Goal: Find specific fact: Find specific fact

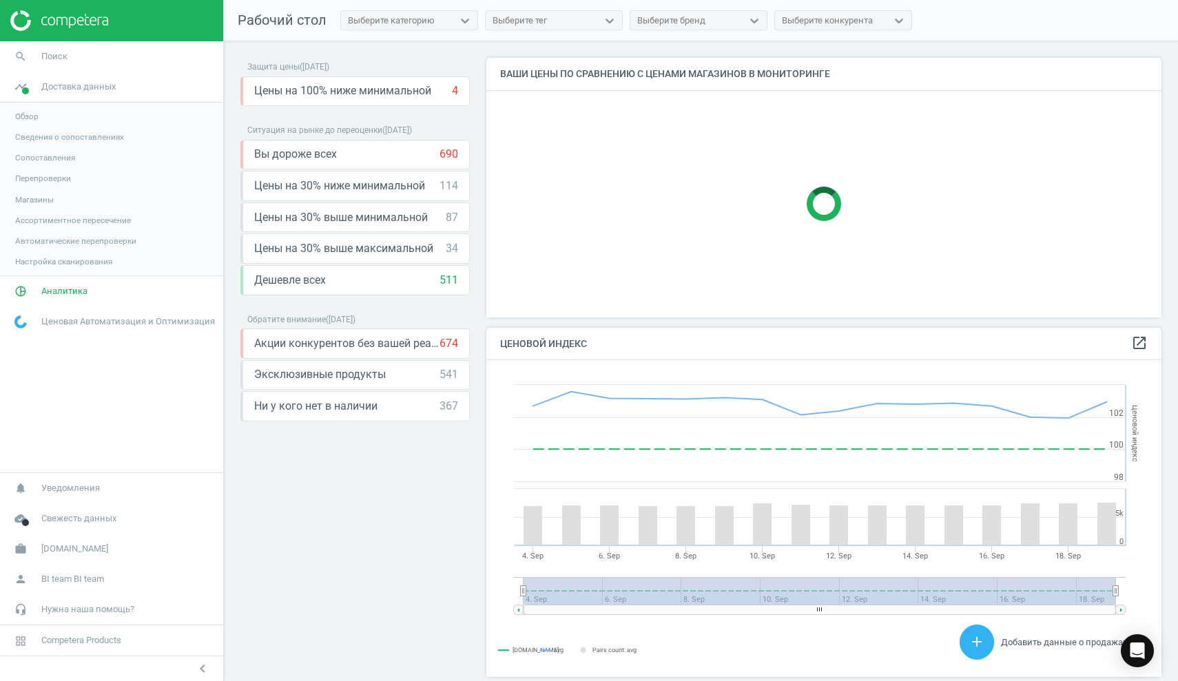
scroll to position [318, 676]
click at [25, 17] on img at bounding box center [59, 20] width 98 height 21
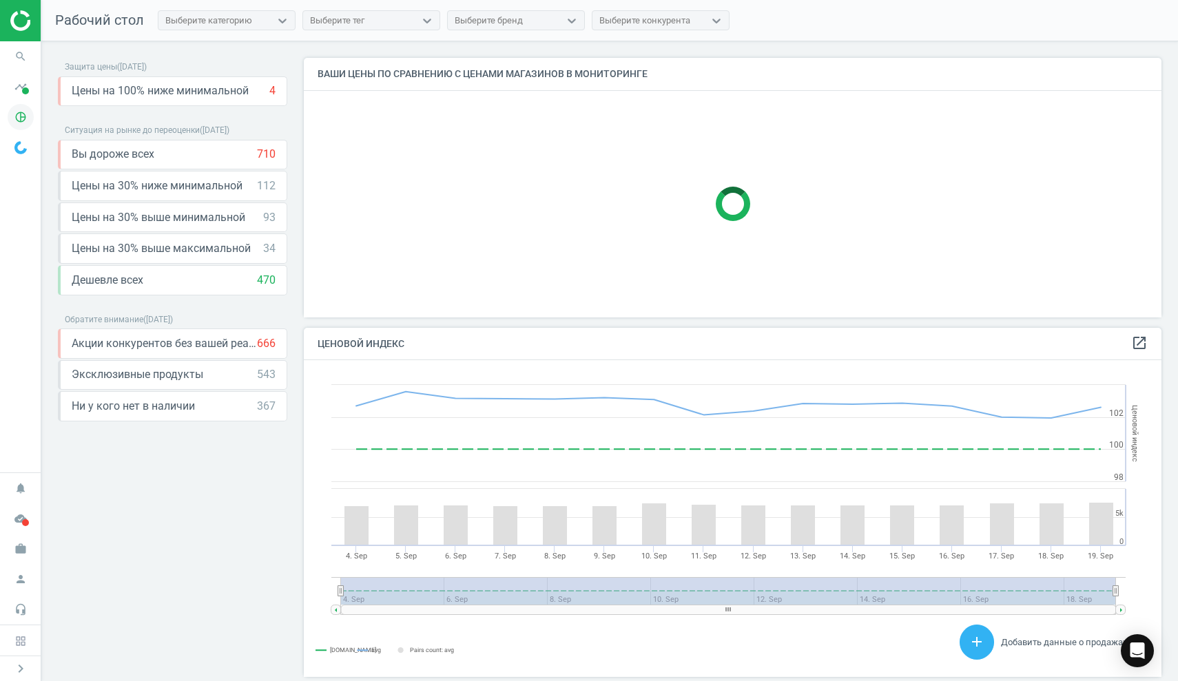
scroll to position [318, 858]
click at [23, 92] on span at bounding box center [25, 90] width 7 height 7
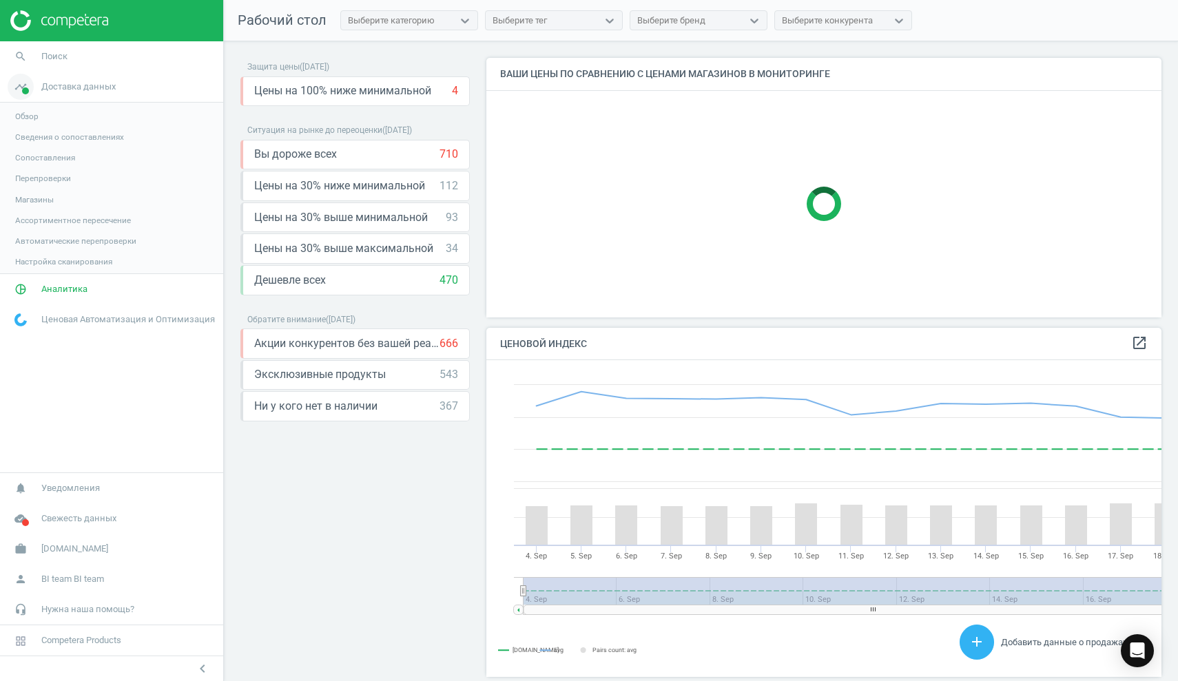
scroll to position [7, 7]
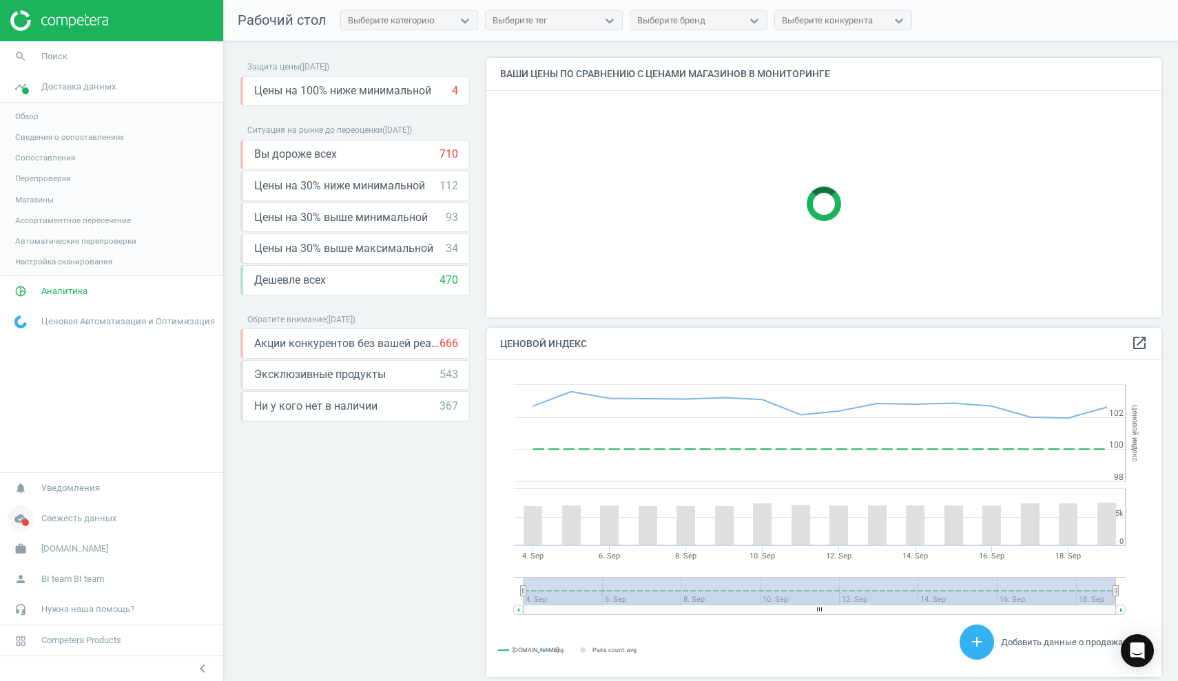
click at [88, 521] on span "Свежесть данных" at bounding box center [78, 519] width 75 height 12
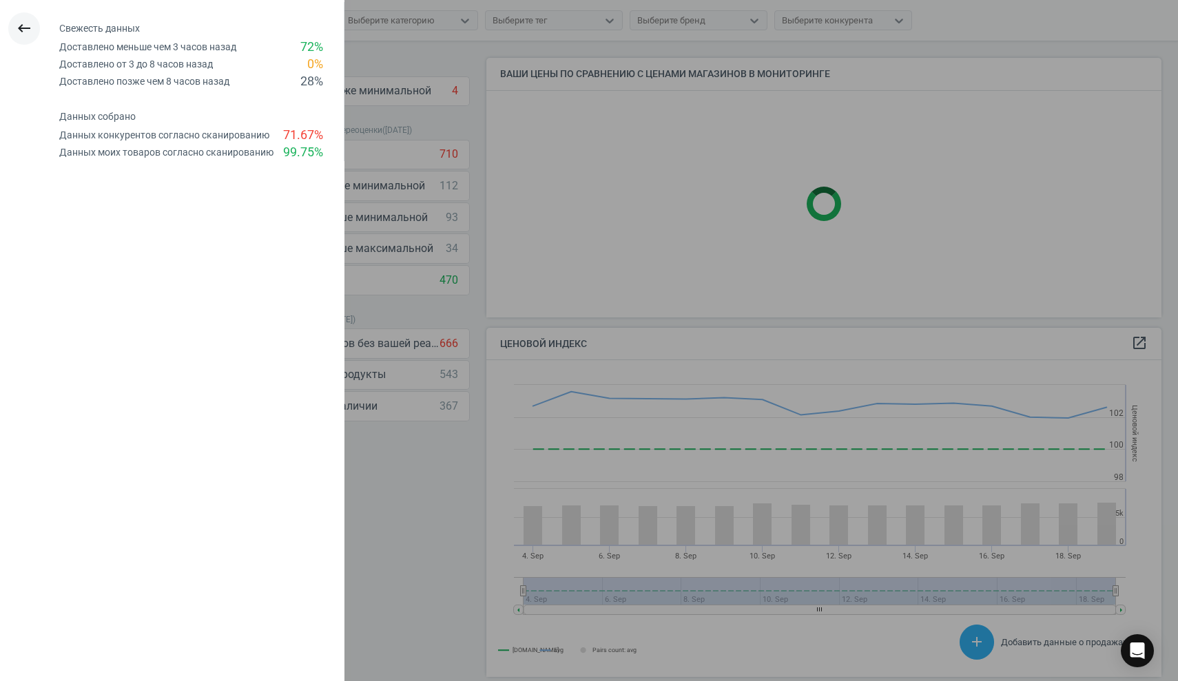
click at [20, 24] on icon "keyboard_backspace" at bounding box center [24, 28] width 17 height 17
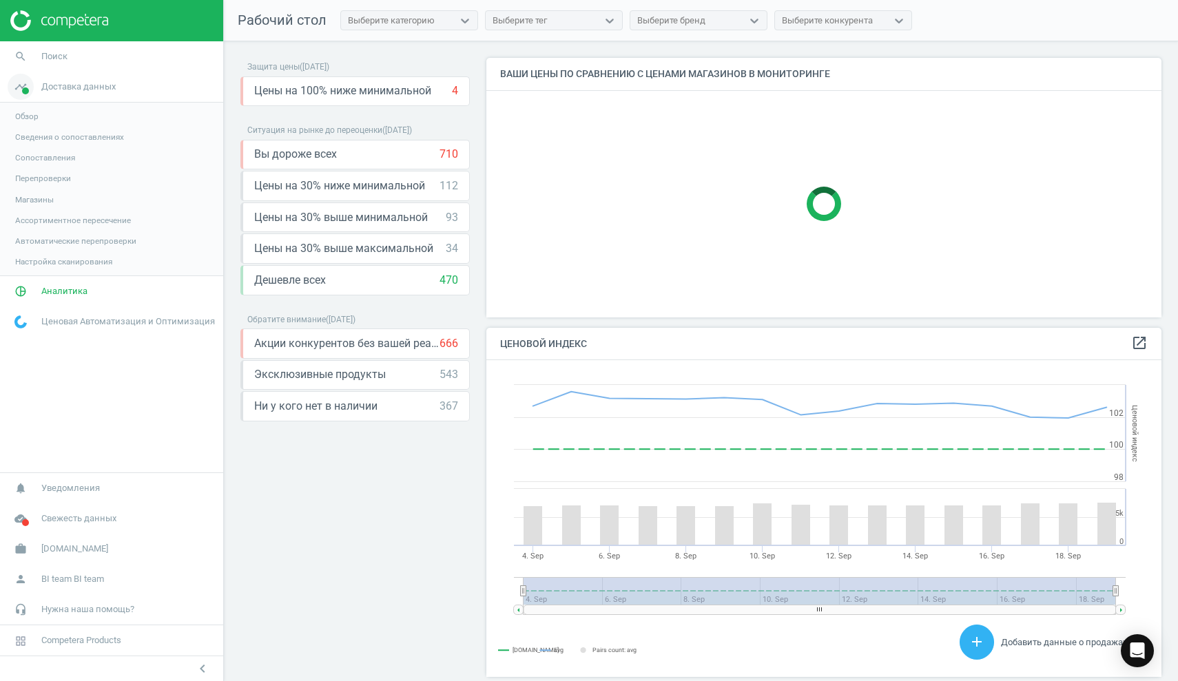
click at [26, 91] on span at bounding box center [25, 90] width 7 height 7
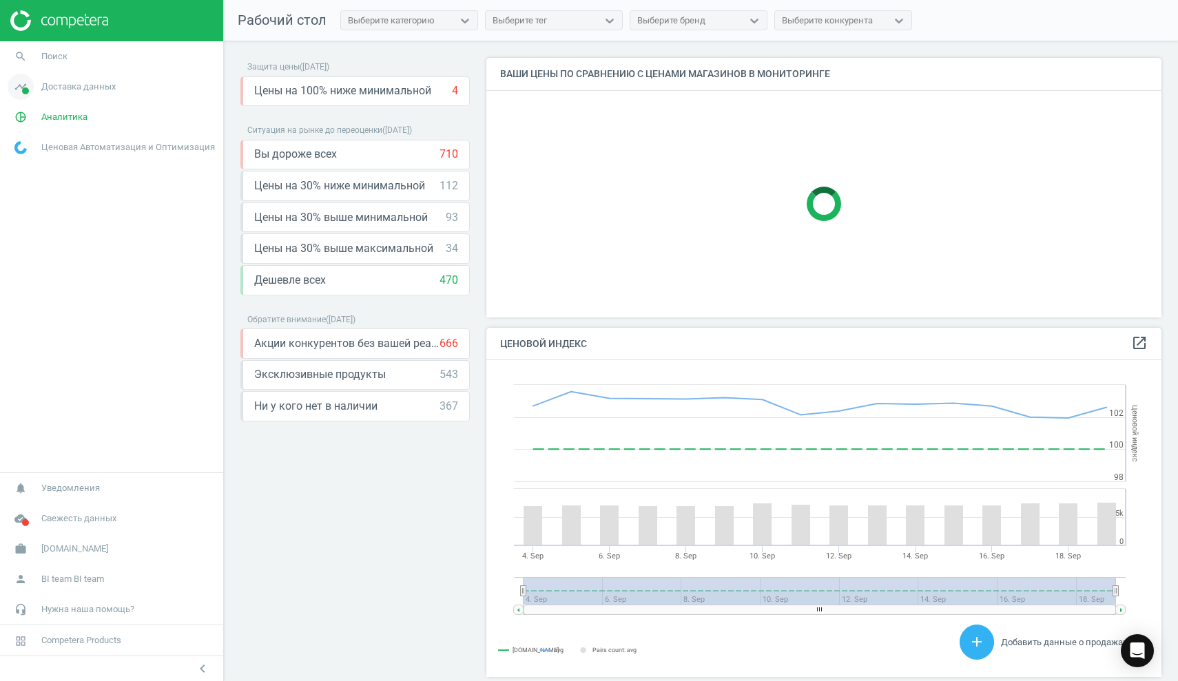
click at [26, 92] on span at bounding box center [25, 90] width 7 height 7
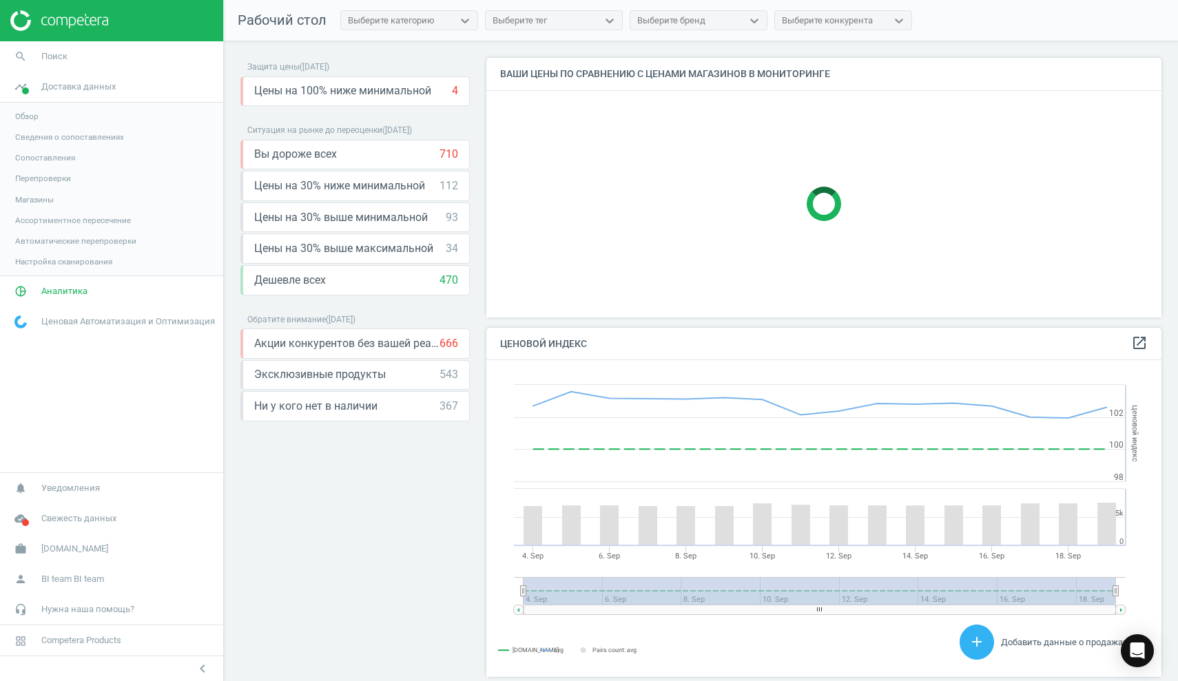
click at [28, 120] on span "Обзор" at bounding box center [26, 116] width 23 height 11
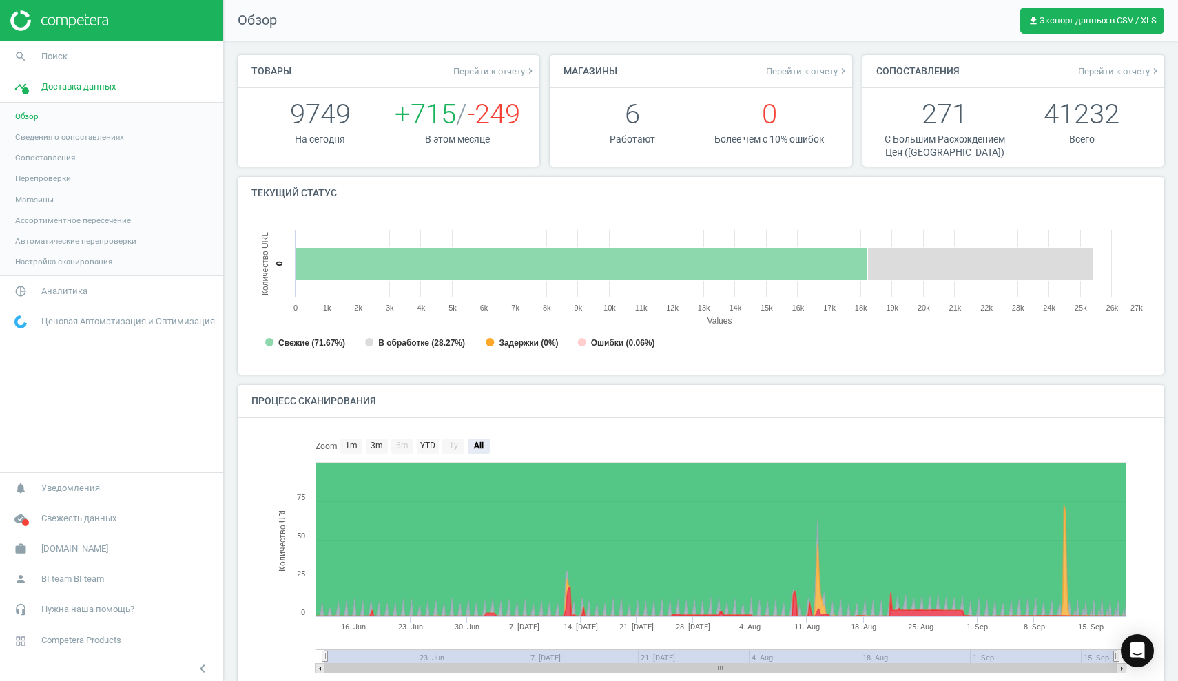
scroll to position [276, 900]
click at [50, 293] on span "Аналитика" at bounding box center [64, 291] width 46 height 12
click at [87, 522] on span "Свежесть данных" at bounding box center [78, 519] width 75 height 12
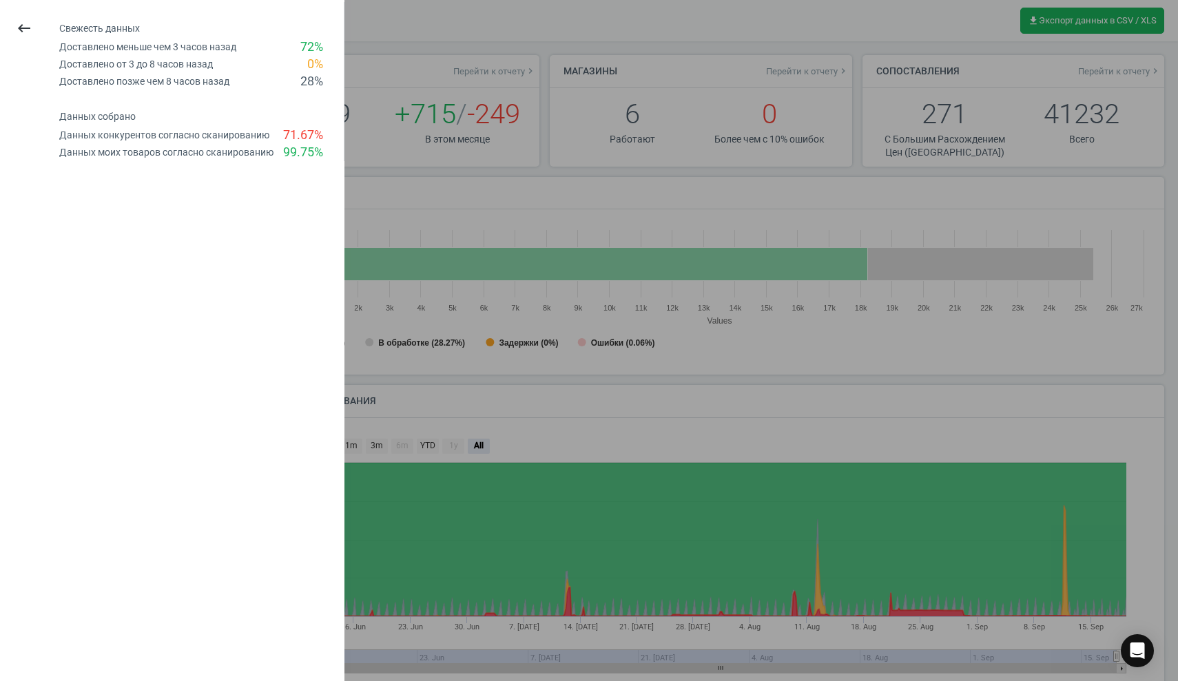
click at [23, 24] on icon "keyboard_backspace" at bounding box center [24, 28] width 17 height 17
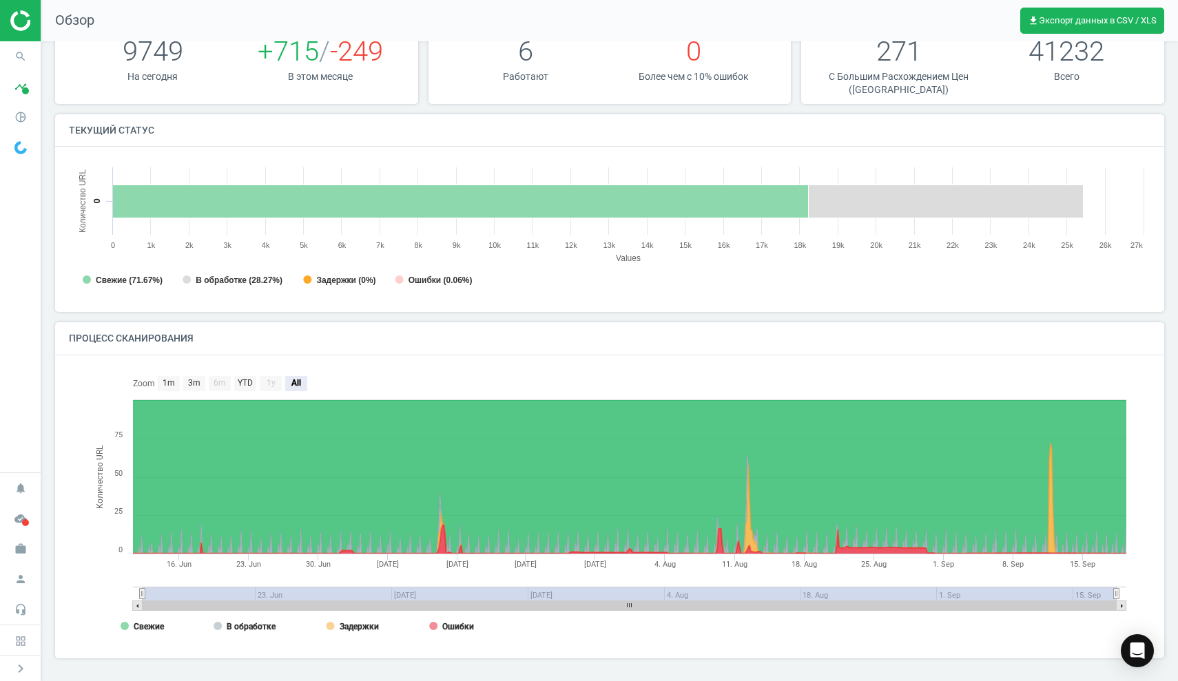
scroll to position [62, 0]
click at [24, 57] on icon "search" at bounding box center [21, 56] width 26 height 26
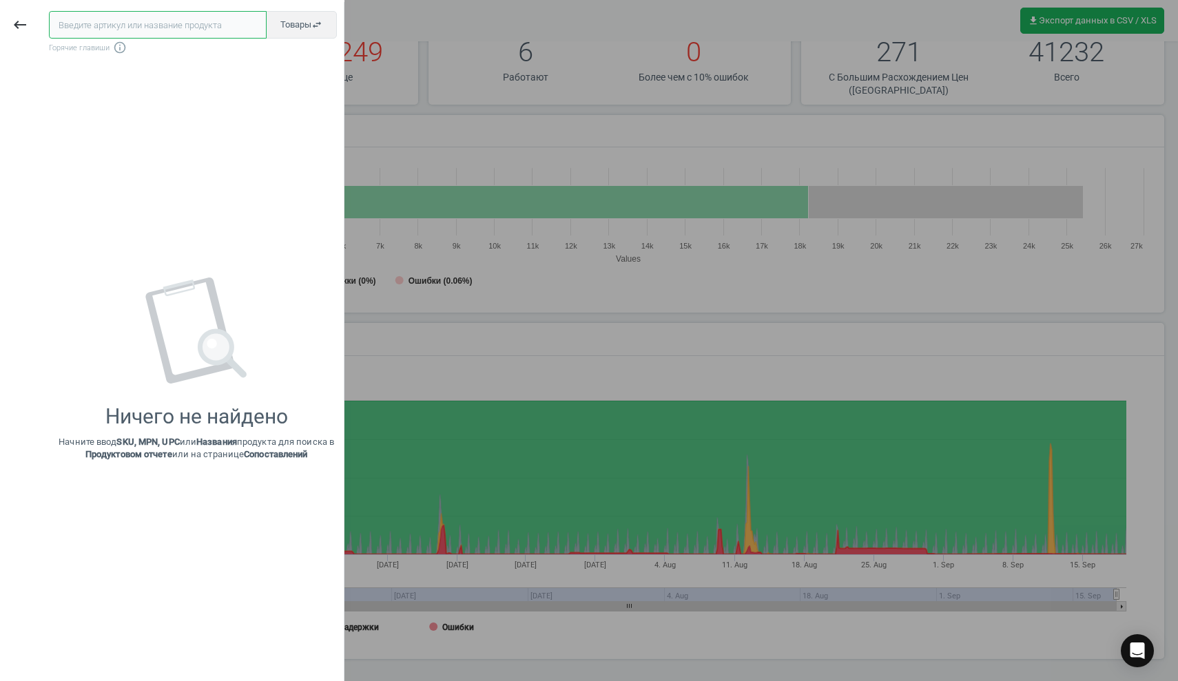
click at [104, 20] on input "text" at bounding box center [158, 25] width 218 height 28
paste input "601678"
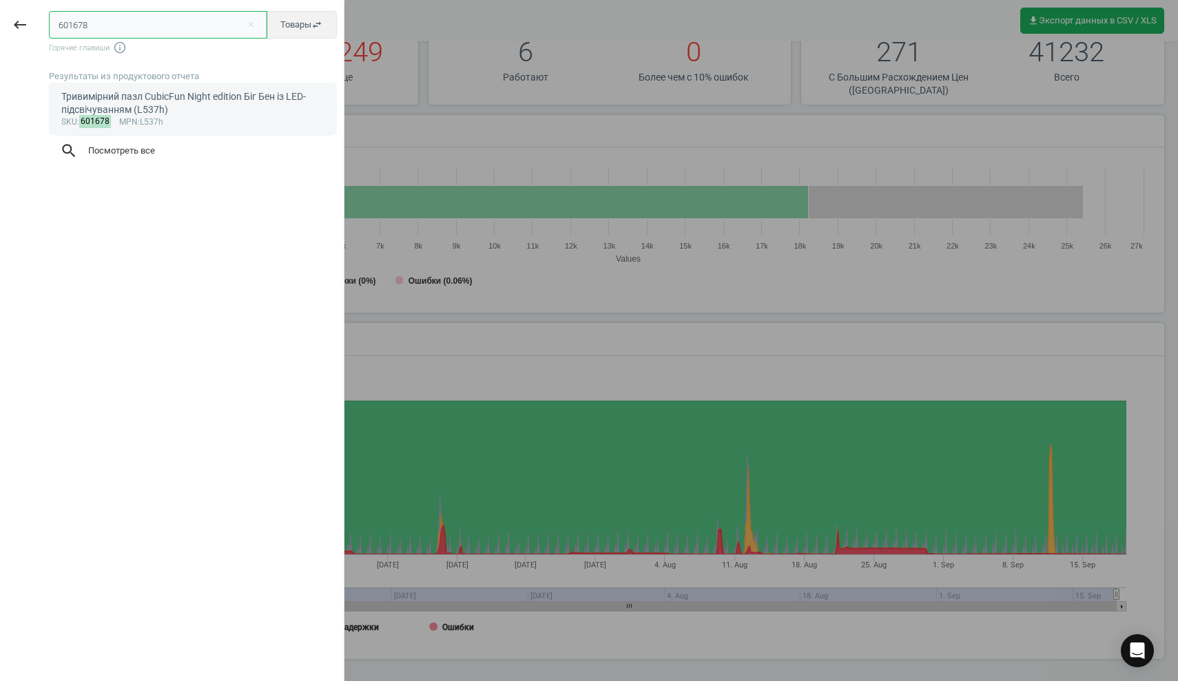
type input "601678"
click at [102, 96] on div "Тривимірний пазл CubicFun Night edition Біг Бен із LED-підсвічуванням (L537h)" at bounding box center [193, 103] width 264 height 27
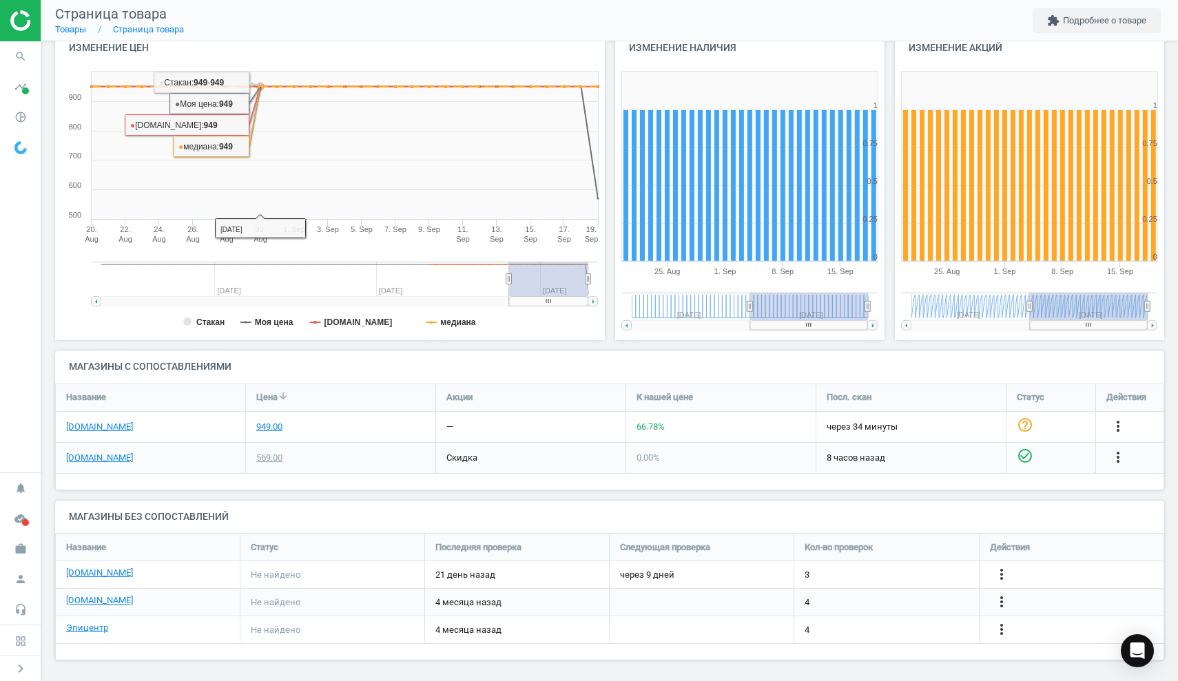
scroll to position [156, 0]
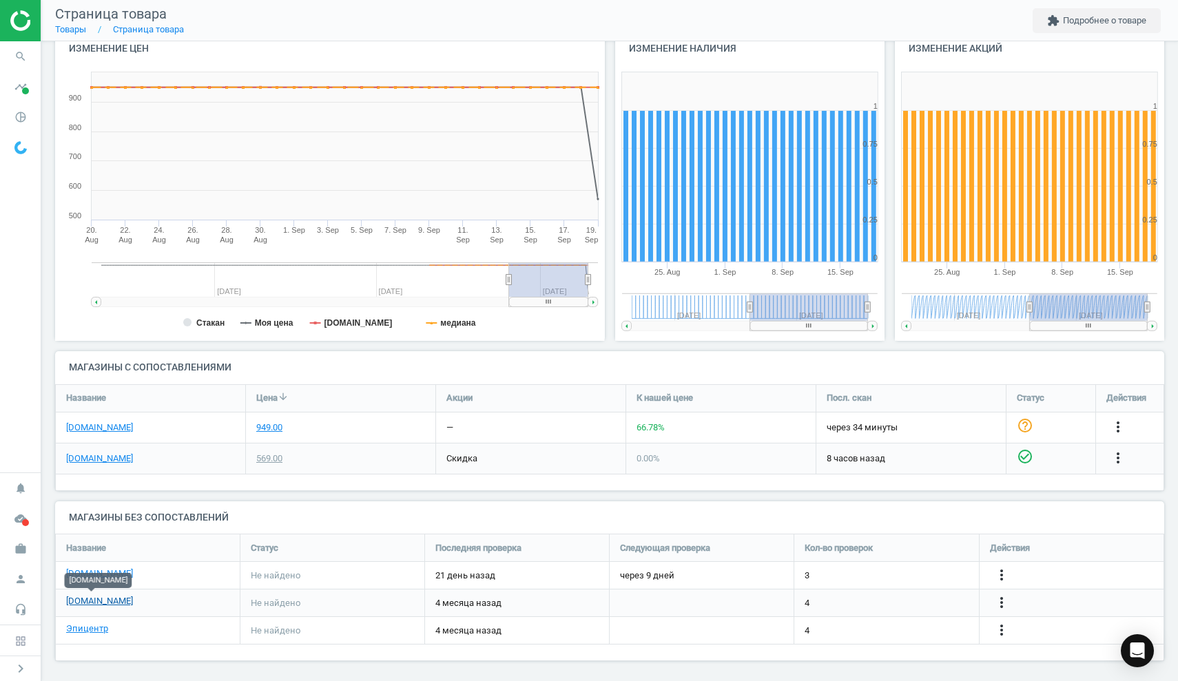
click at [106, 598] on link "[DOMAIN_NAME]" at bounding box center [99, 601] width 67 height 12
click at [23, 58] on icon "search" at bounding box center [21, 56] width 26 height 26
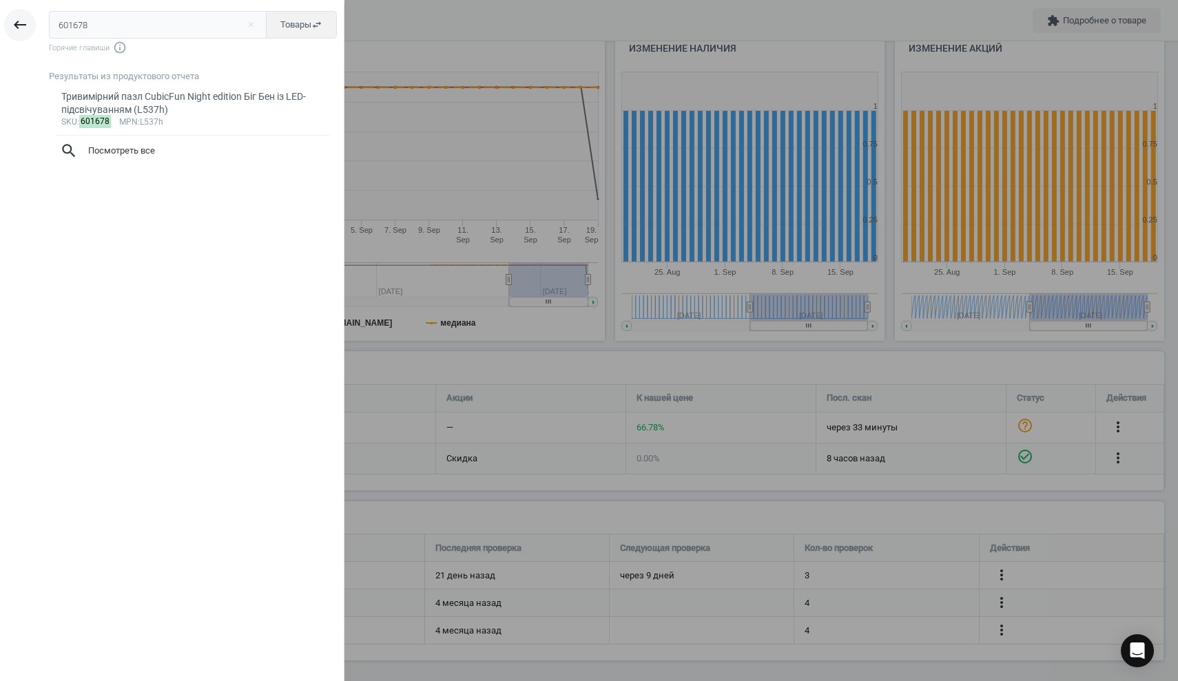
drag, startPoint x: 96, startPoint y: 30, endPoint x: 25, endPoint y: 27, distance: 70.4
click at [25, 27] on div "keyboard_backspace 601678 close Товары swap_horiz Горячие главиши info_outline …" at bounding box center [172, 342] width 344 height 681
type input "613098"
click at [150, 96] on div "JDM72 Лялька-русалонька "Квіткова магія" серії "Фантастичний світ" Barbie — бло…" at bounding box center [193, 103] width 264 height 27
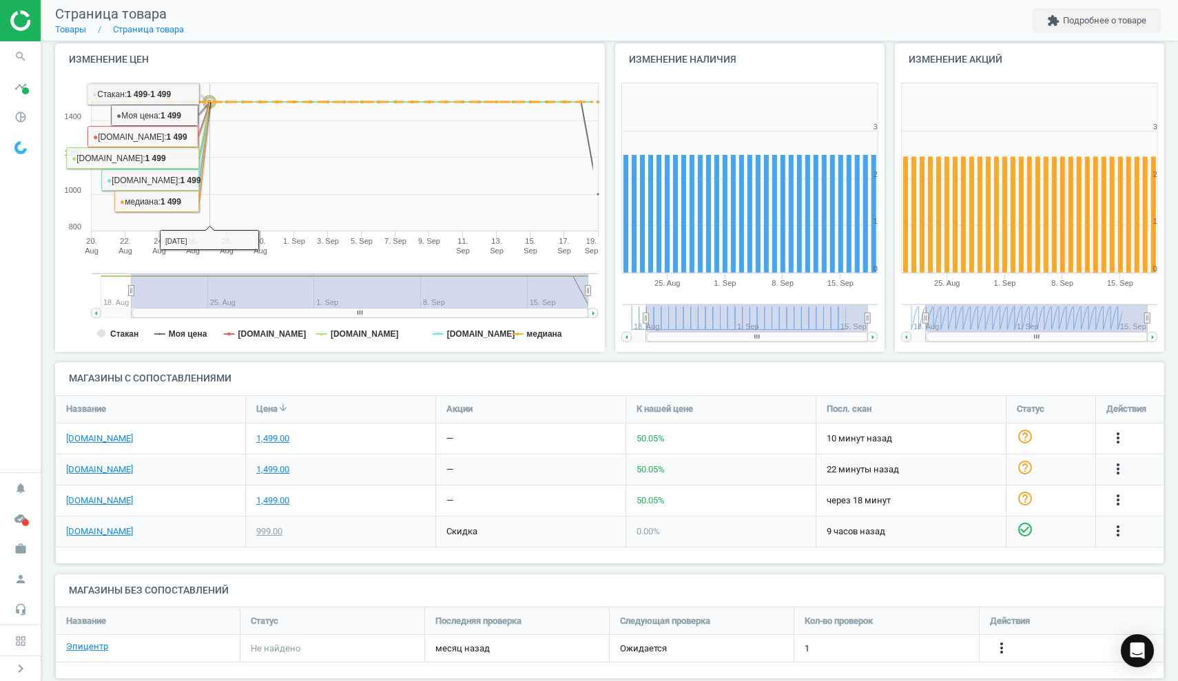
scroll to position [146, 0]
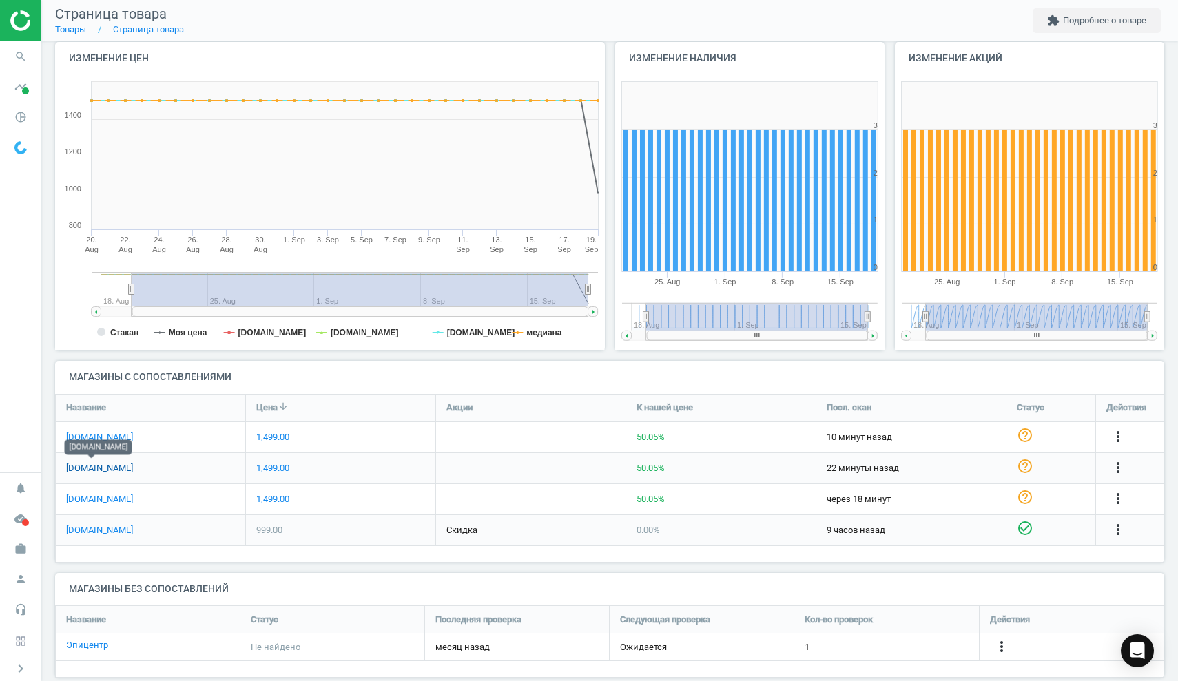
click at [85, 464] on link "[DOMAIN_NAME]" at bounding box center [99, 468] width 67 height 12
click at [20, 50] on icon "search" at bounding box center [21, 56] width 26 height 26
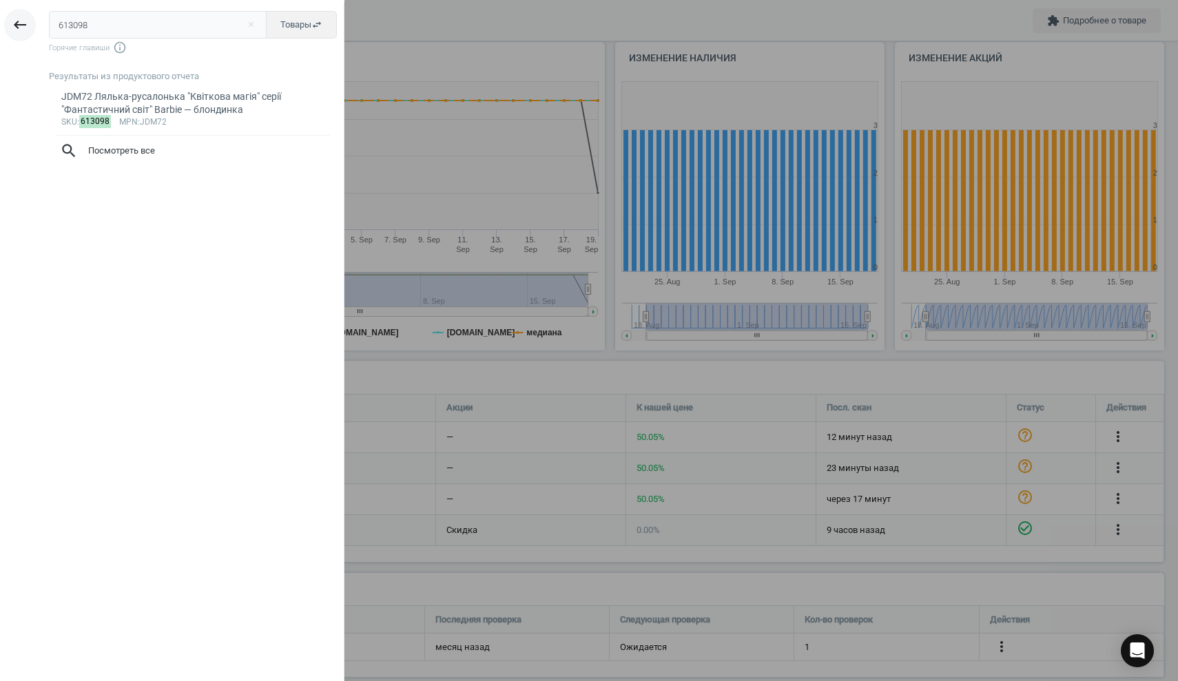
drag, startPoint x: 110, startPoint y: 24, endPoint x: 9, endPoint y: 21, distance: 100.6
click at [10, 21] on div "keyboard_backspace 613098 close Товары swap_horiz Горячие главиши info_outline …" at bounding box center [172, 342] width 344 height 681
type input "613648"
click at [169, 114] on div "JFV58 Лялька Barbie Color Reveal серії "Кулькові улюбленці" (сюрприз)" at bounding box center [193, 103] width 264 height 27
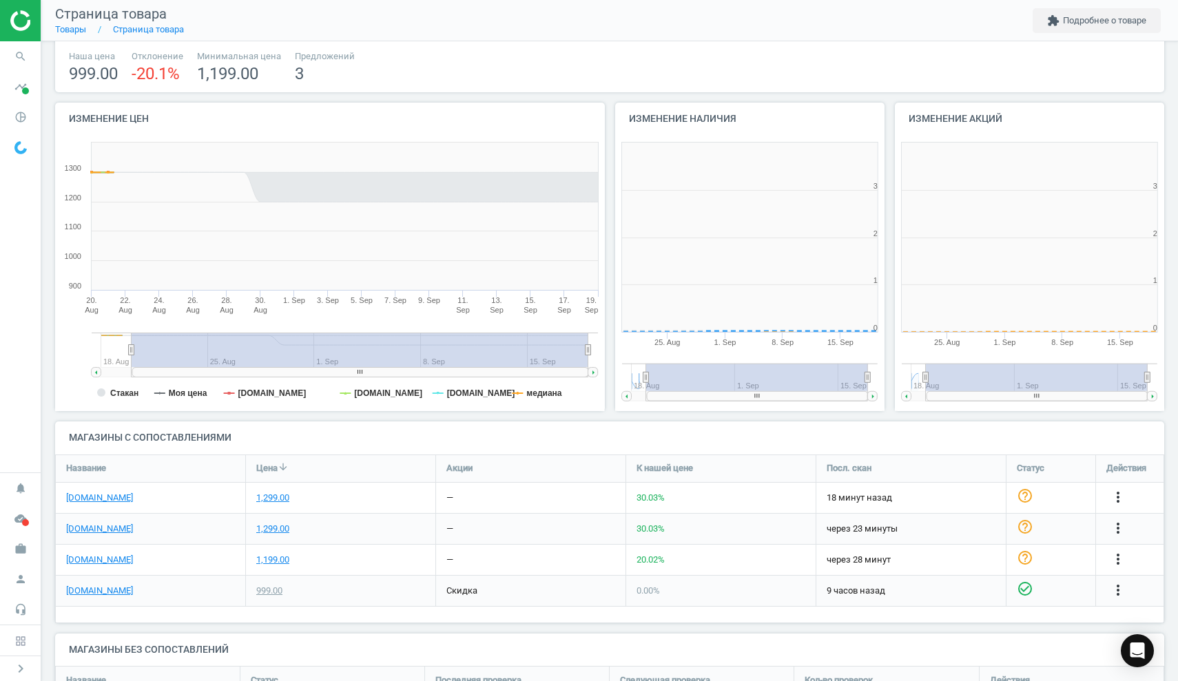
scroll to position [276, 271]
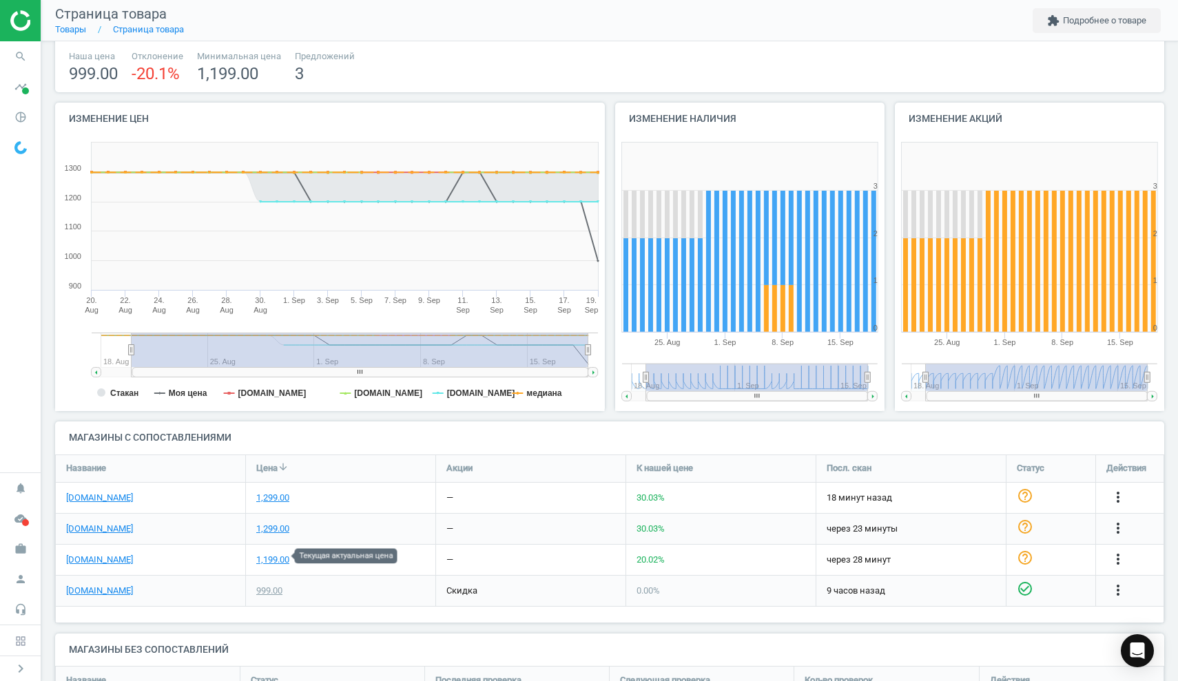
drag, startPoint x: 276, startPoint y: 559, endPoint x: 305, endPoint y: 557, distance: 29.7
click at [276, 559] on div "1,199.00" at bounding box center [272, 560] width 33 height 12
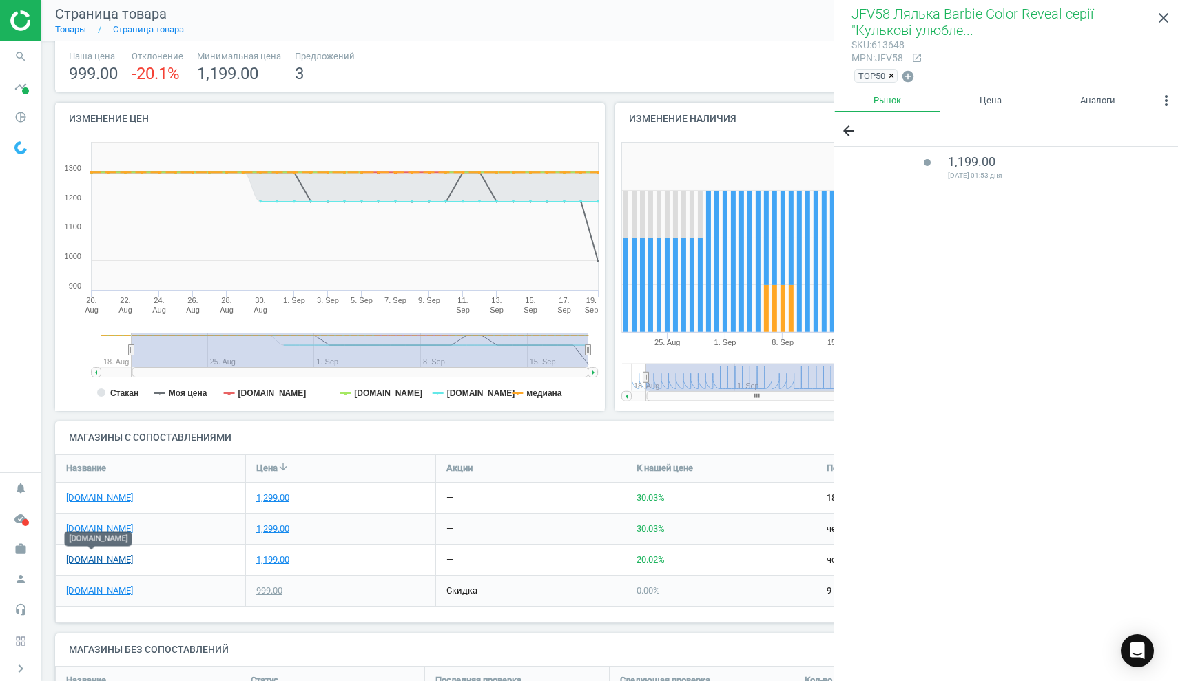
click at [90, 558] on link "[DOMAIN_NAME]" at bounding box center [99, 560] width 67 height 12
click at [21, 55] on icon "search" at bounding box center [21, 56] width 26 height 26
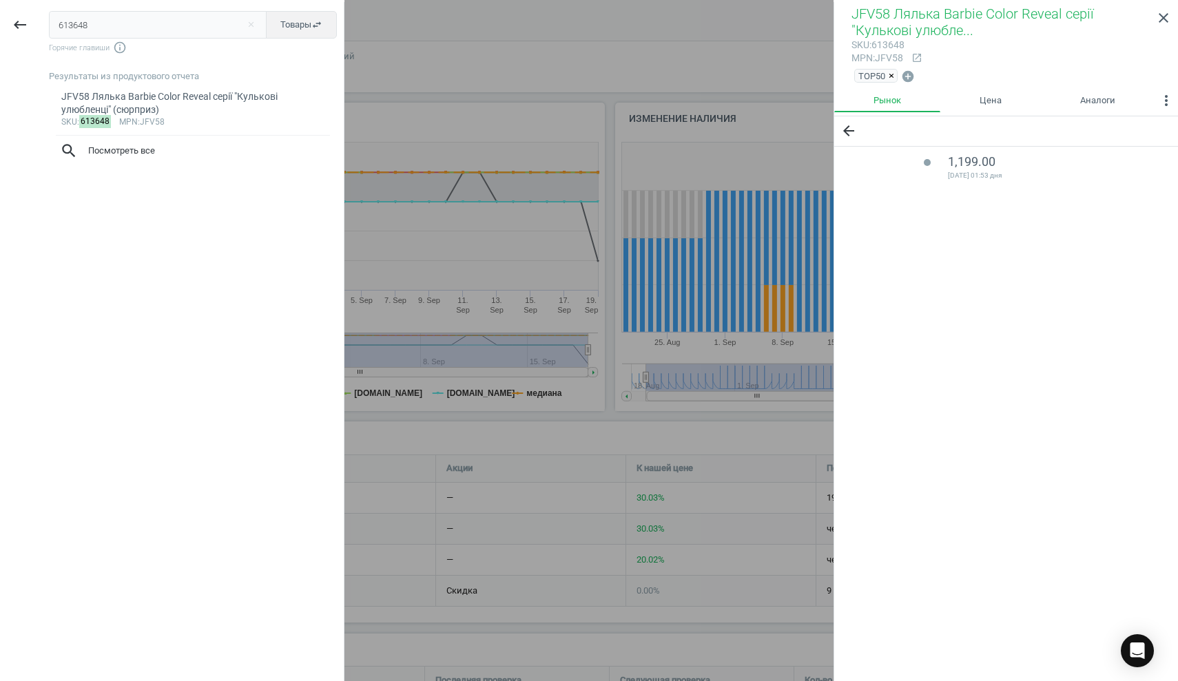
drag, startPoint x: 101, startPoint y: 28, endPoint x: 0, endPoint y: 17, distance: 101.1
click at [0, 17] on div "keyboard_backspace 613648 close Товары swap_horiz Горячие главиши info_outline …" at bounding box center [172, 342] width 344 height 681
type input "577446"
click at [264, 105] on div "140303 Дитячий ігровий стіл Smoby Little "Лабіринт". 12 міс.+" at bounding box center [193, 103] width 264 height 27
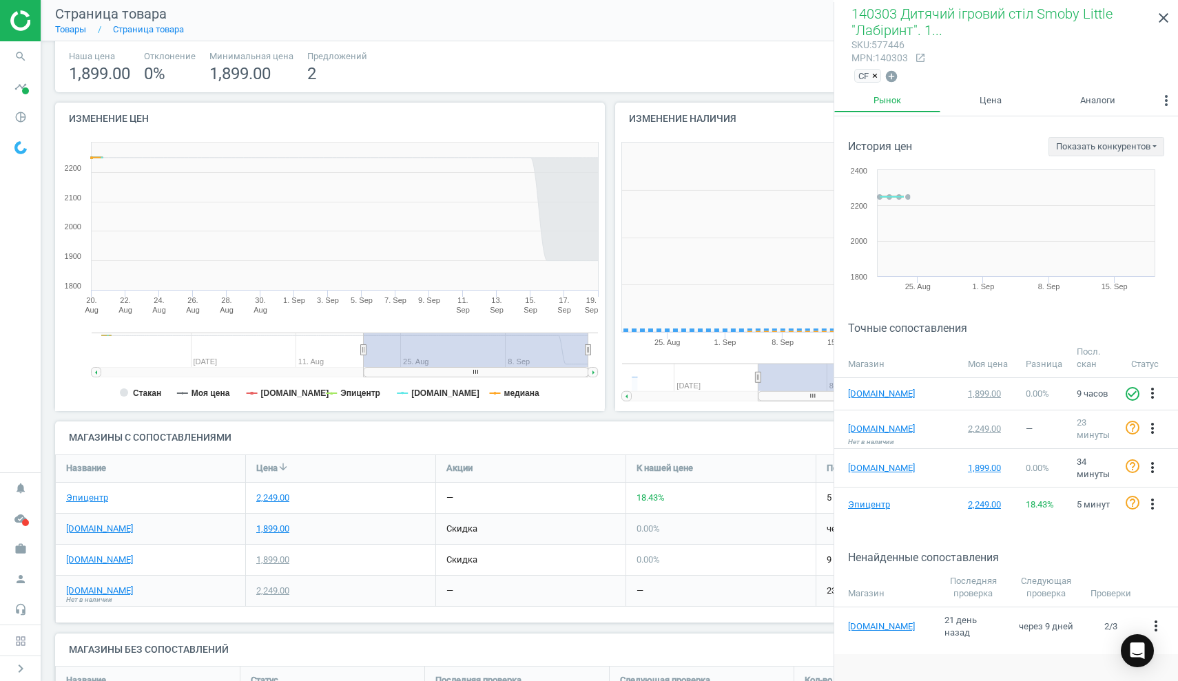
scroll to position [276, 271]
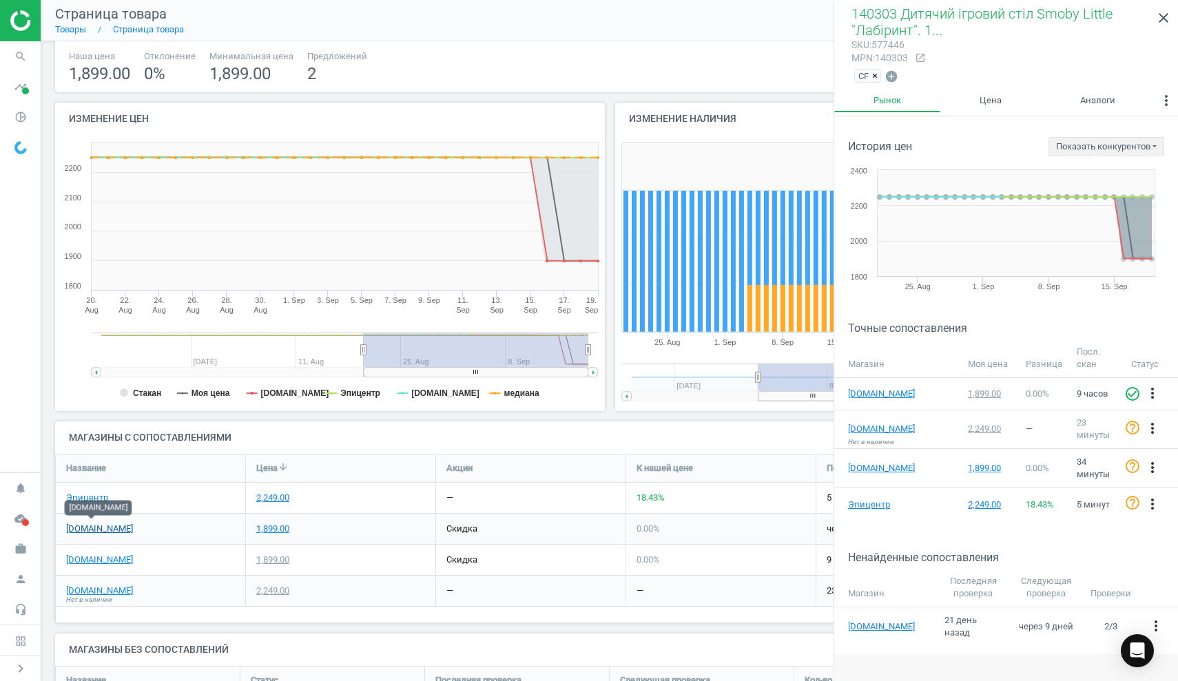
click at [71, 529] on link "[DOMAIN_NAME]" at bounding box center [99, 529] width 67 height 12
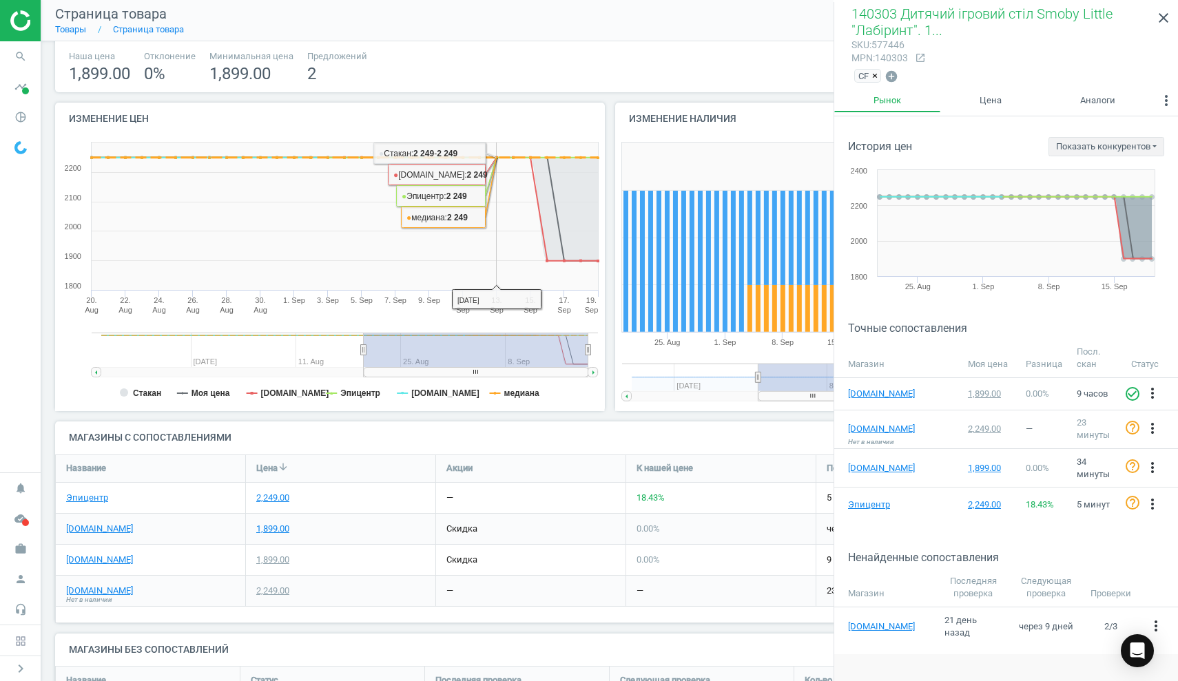
drag, startPoint x: 546, startPoint y: 225, endPoint x: 499, endPoint y: 220, distance: 47.0
click at [498, 220] on icon "Created with Highstock 6.2.0 Стакан Моя цена antoshka.ua Эпицентр rozetka.com.u…" at bounding box center [330, 274] width 550 height 276
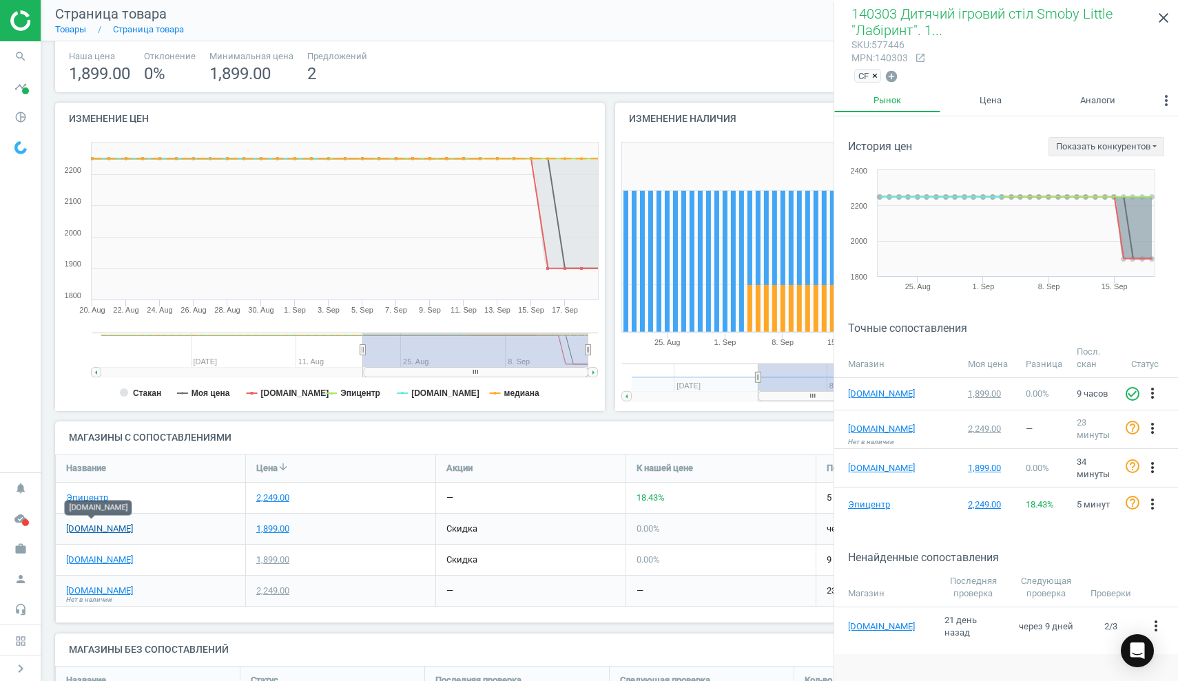
click at [111, 526] on link "[DOMAIN_NAME]" at bounding box center [99, 529] width 67 height 12
click at [103, 524] on link "[DOMAIN_NAME]" at bounding box center [99, 529] width 67 height 12
click at [275, 524] on div "1,899.00" at bounding box center [272, 529] width 33 height 12
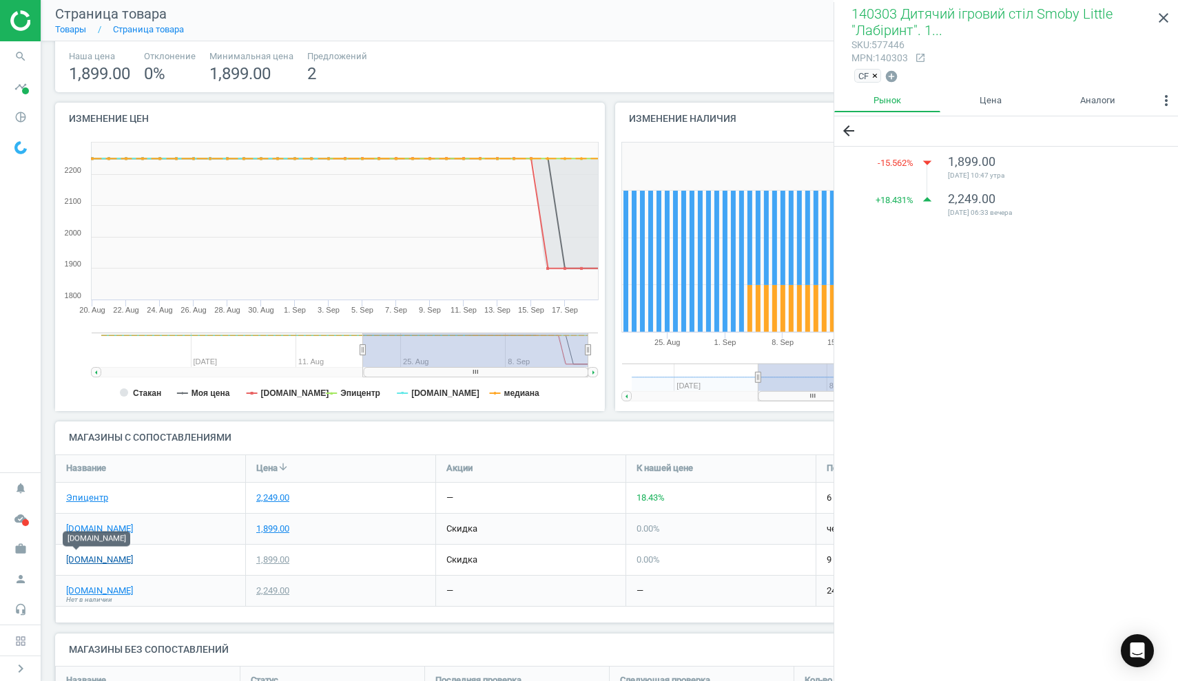
click at [80, 558] on link "[DOMAIN_NAME]" at bounding box center [99, 560] width 67 height 12
click at [283, 557] on div "1,899.00" at bounding box center [272, 560] width 33 height 12
click at [273, 527] on div "1,899.00" at bounding box center [272, 529] width 33 height 12
click at [274, 560] on div "1,899.00" at bounding box center [272, 560] width 33 height 12
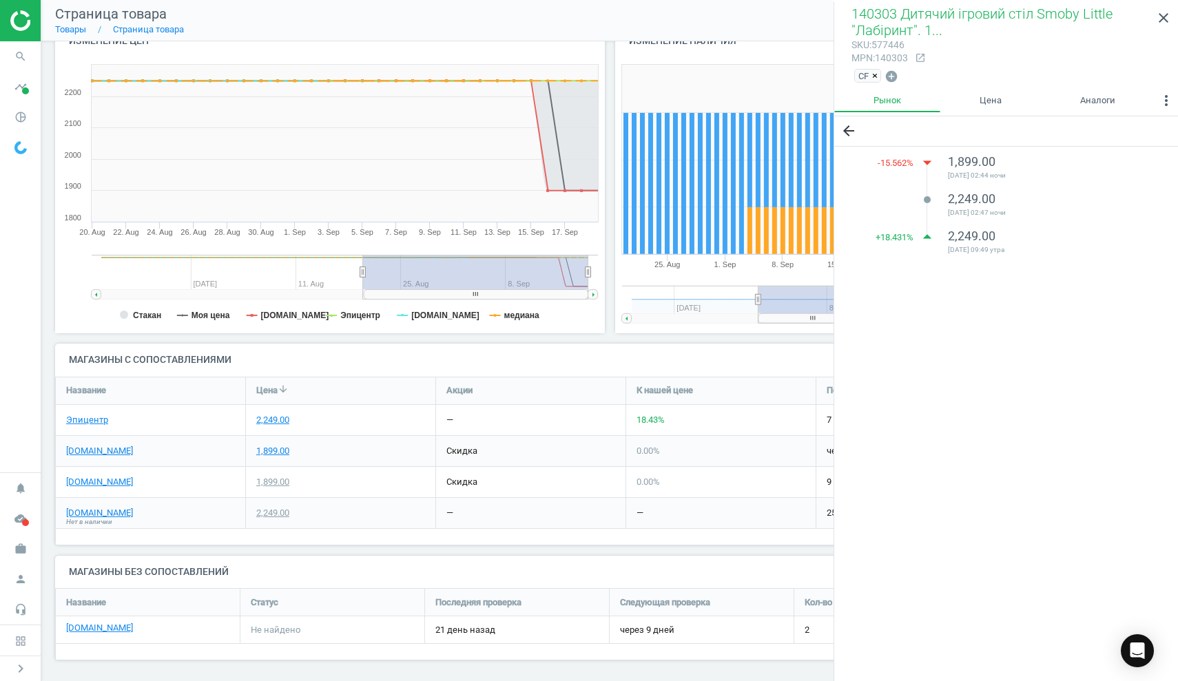
scroll to position [163, 0]
click at [1166, 22] on icon "close" at bounding box center [1163, 18] width 17 height 17
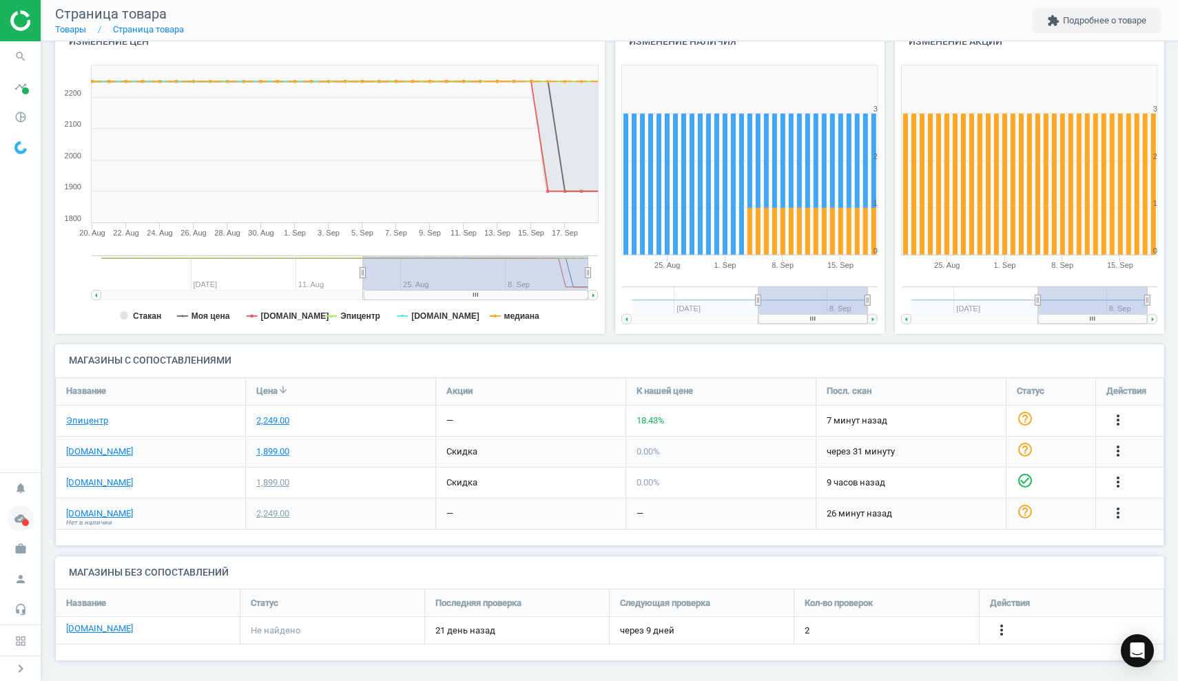
click at [19, 520] on icon "cloud_done" at bounding box center [21, 519] width 26 height 26
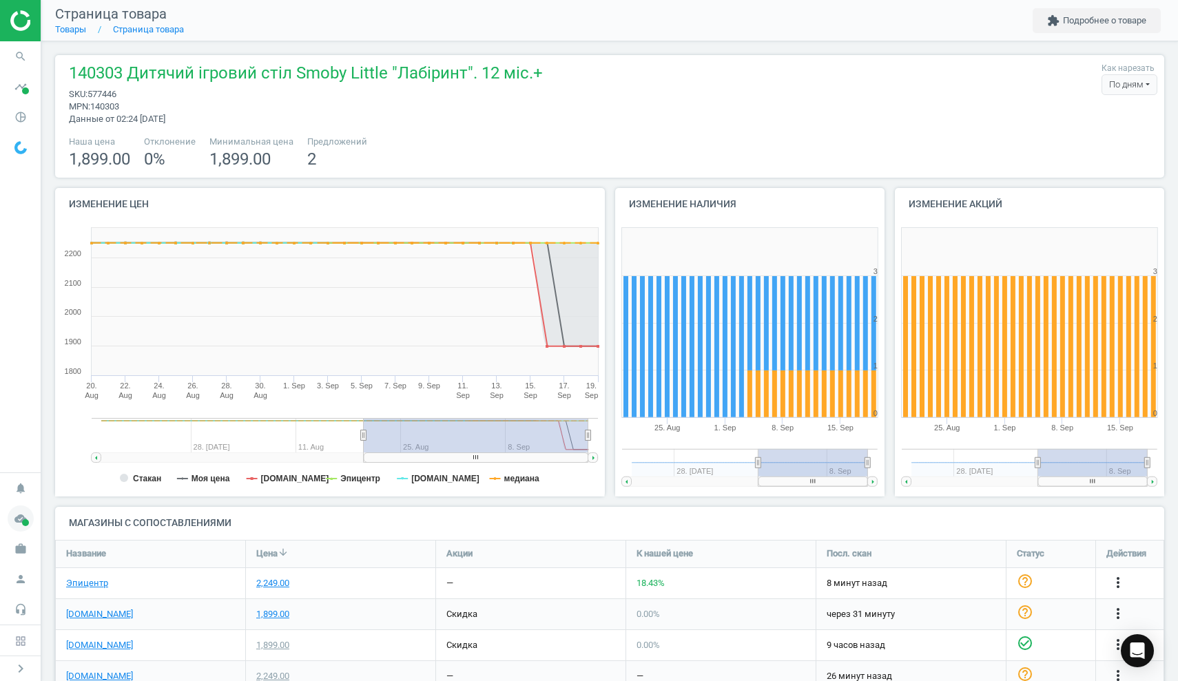
click at [29, 519] on icon "cloud_done" at bounding box center [21, 519] width 26 height 26
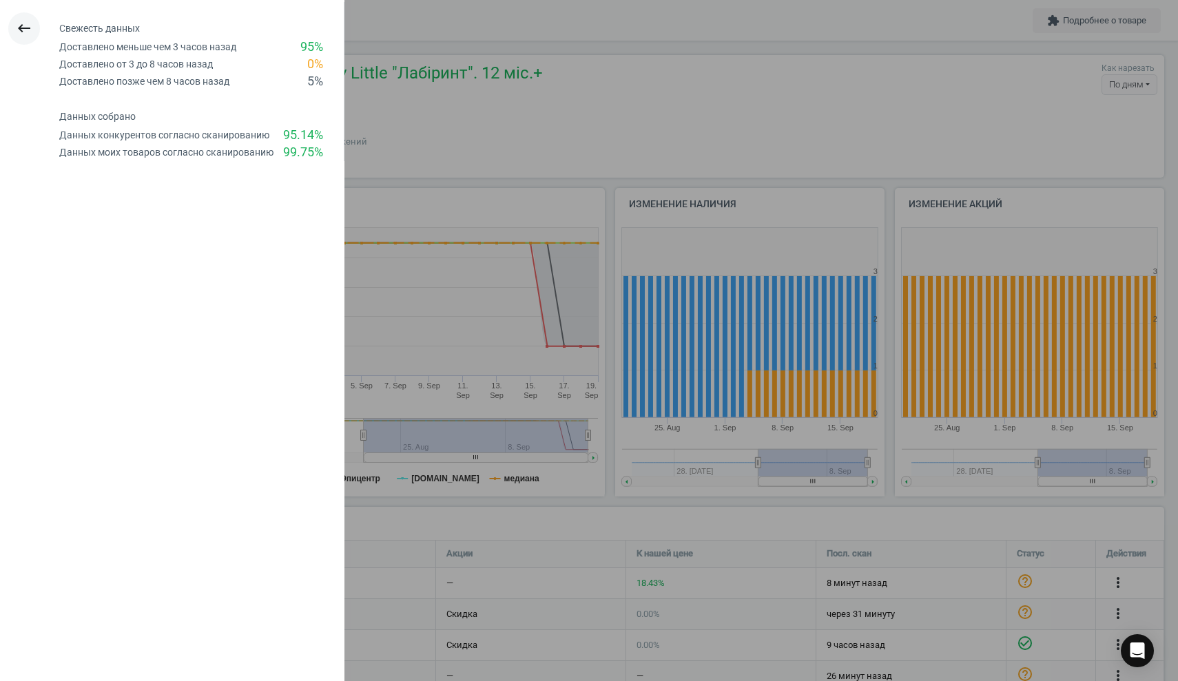
click at [26, 25] on icon "keyboard_backspace" at bounding box center [24, 28] width 17 height 17
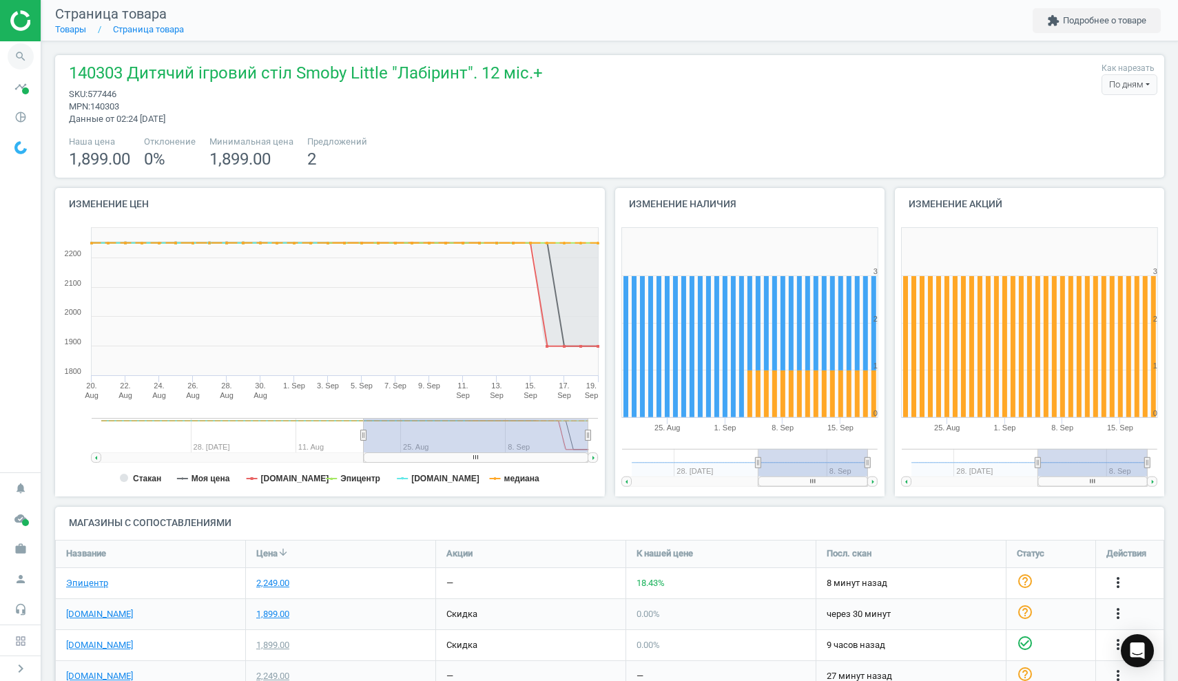
click at [25, 55] on icon "search" at bounding box center [21, 56] width 26 height 26
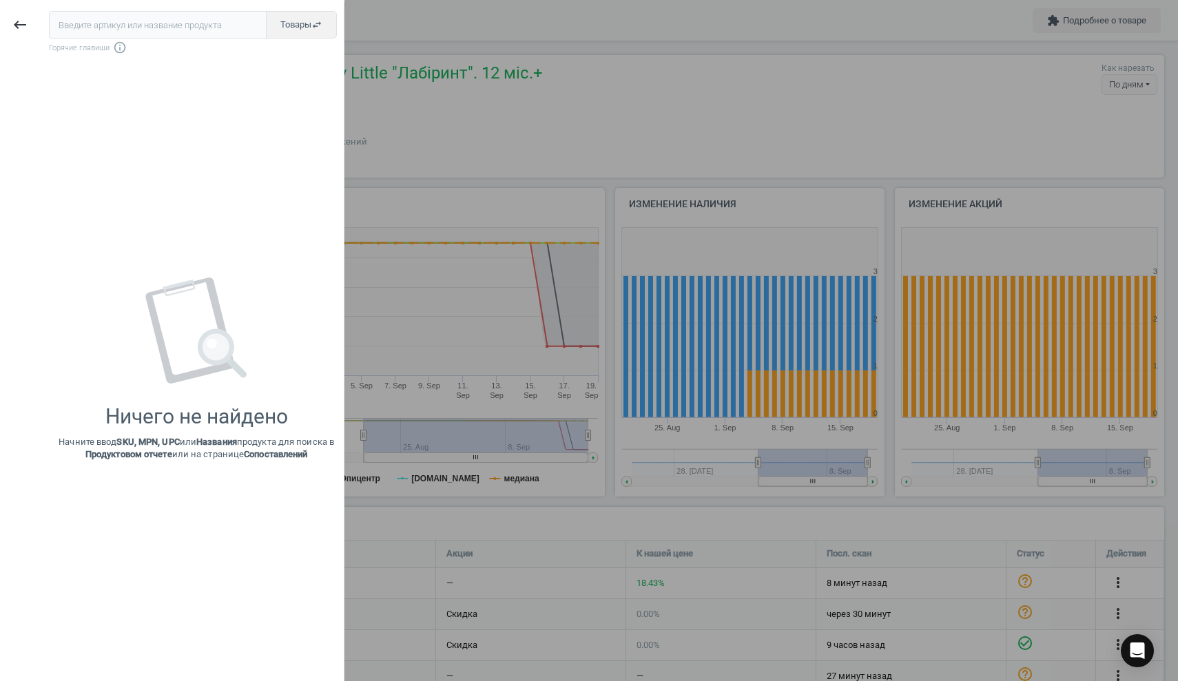
click at [81, 26] on input "text" at bounding box center [158, 25] width 218 height 28
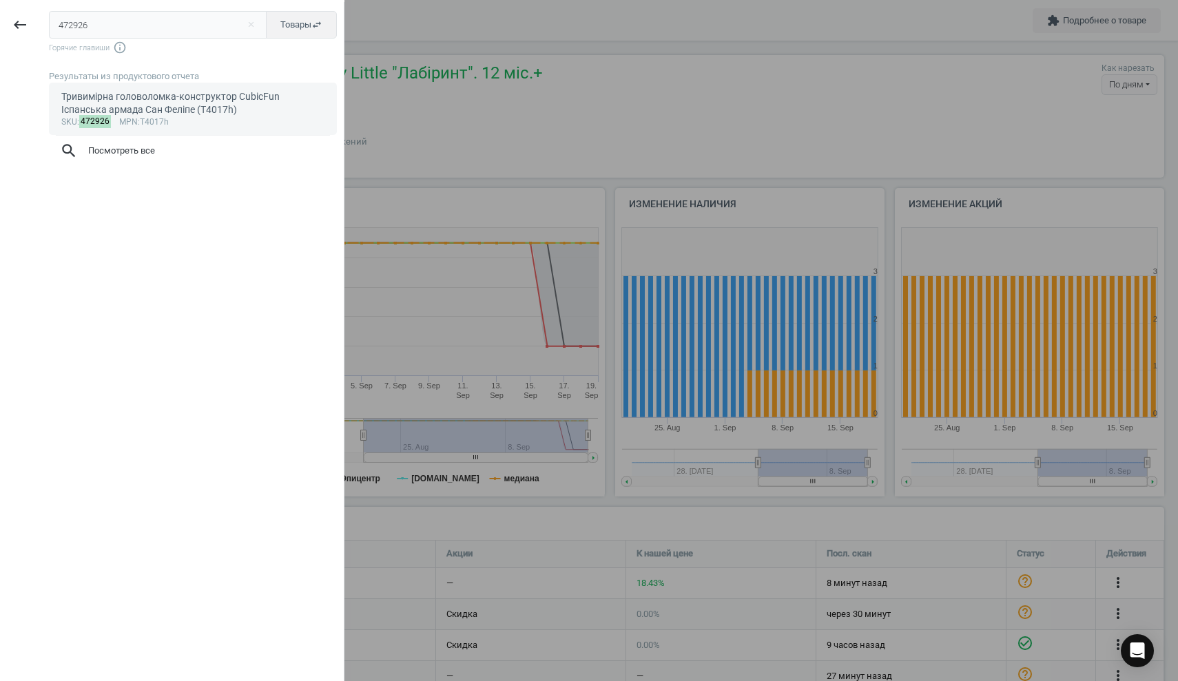
type input "472926"
click at [112, 97] on div "Тривимірна головоломка-конструктор CubicFun Іспанська армада Сан Феліпе (T4017h)" at bounding box center [193, 103] width 264 height 27
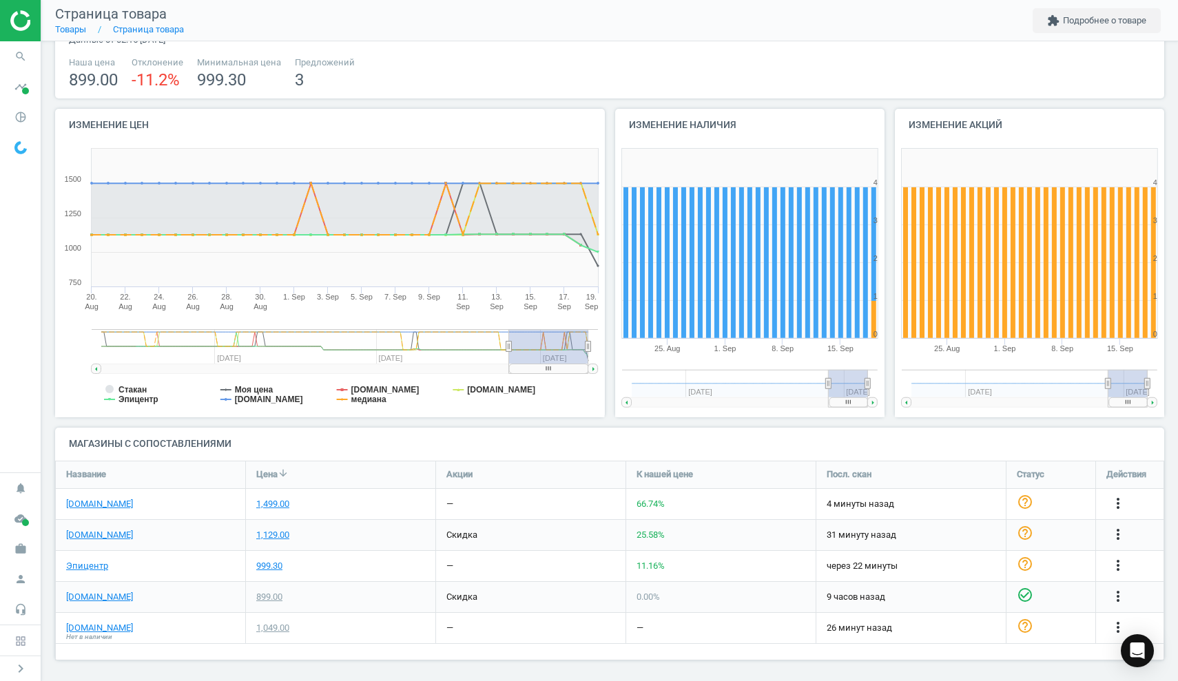
scroll to position [79, 0]
click at [279, 499] on div "1,499.00" at bounding box center [272, 505] width 33 height 12
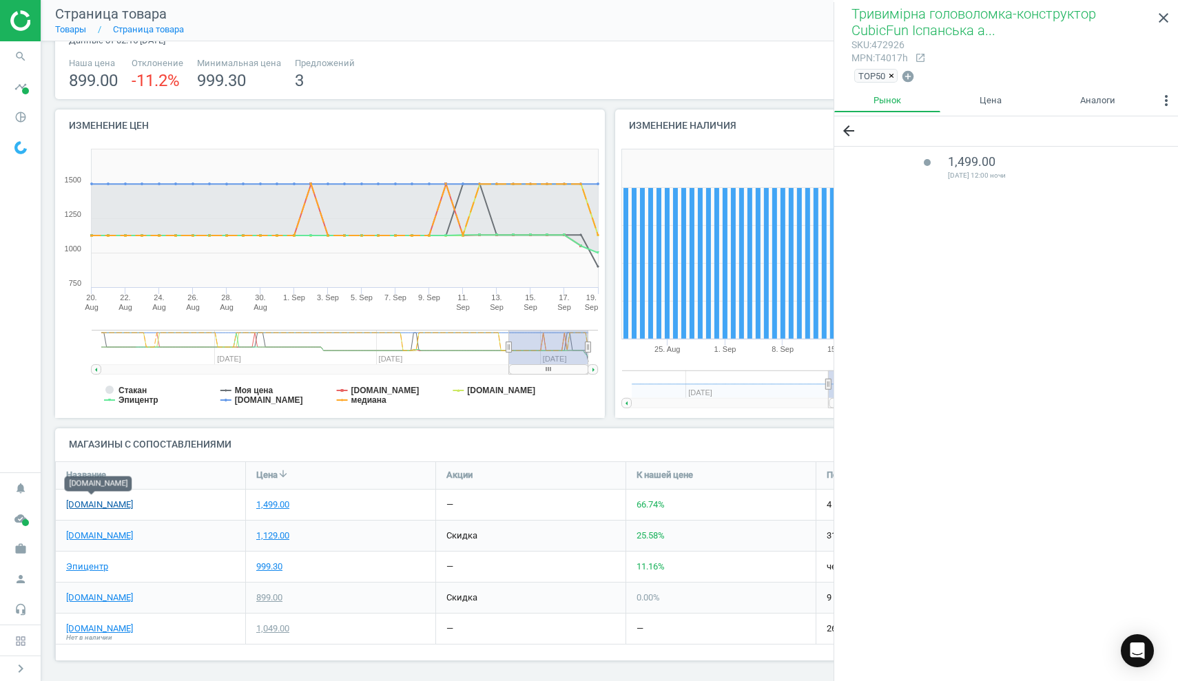
click at [108, 500] on link "[DOMAIN_NAME]" at bounding box center [99, 505] width 67 height 12
click at [23, 55] on icon "search" at bounding box center [21, 56] width 26 height 26
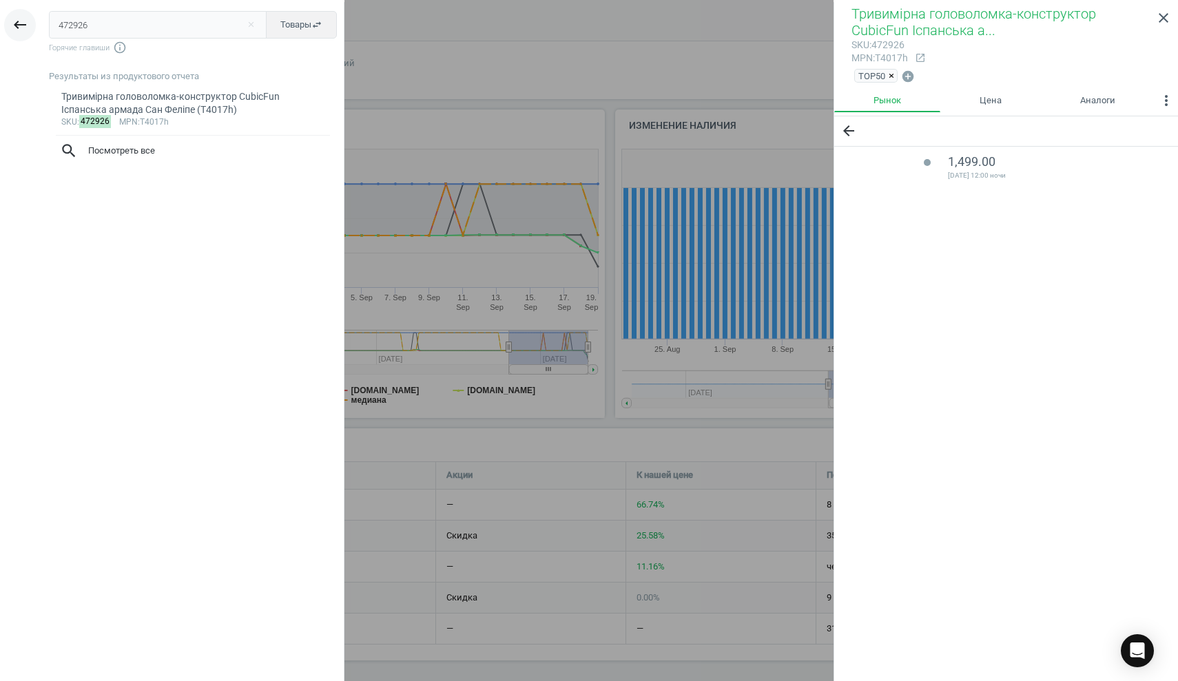
drag, startPoint x: 100, startPoint y: 27, endPoint x: 14, endPoint y: 23, distance: 85.5
click at [15, 22] on div "keyboard_backspace 472926 close Товары swap_horiz Горячие главиши info_outline …" at bounding box center [172, 342] width 344 height 681
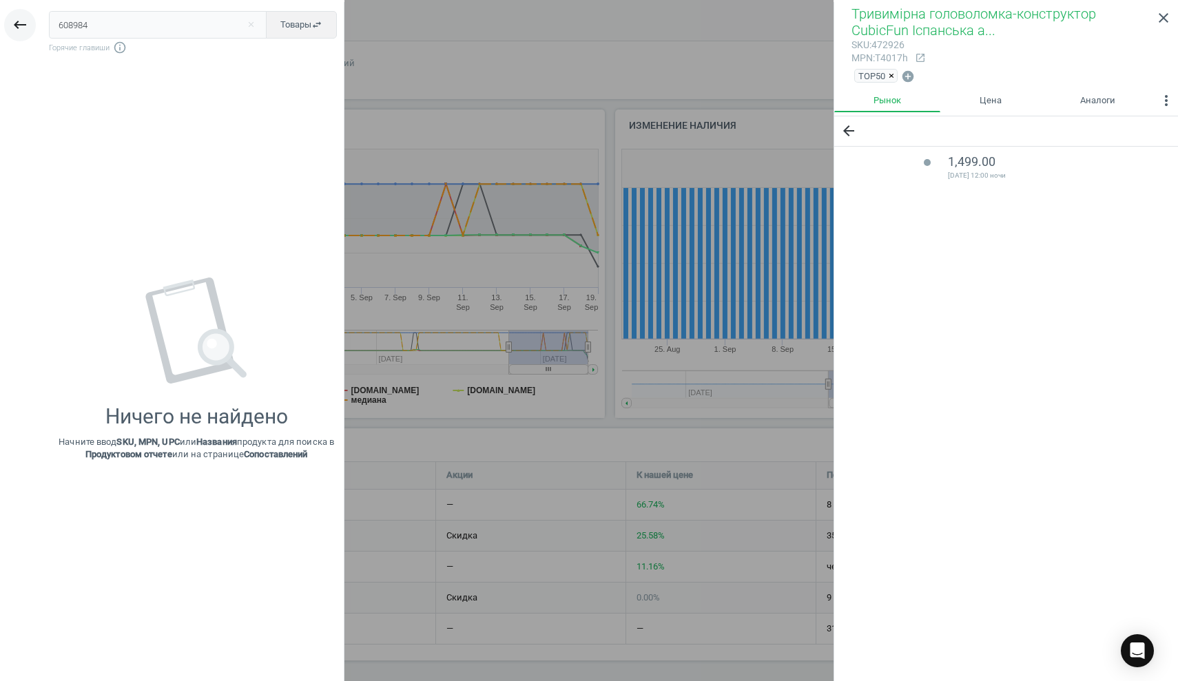
type input "608984"
click at [22, 25] on icon "keyboard_backspace" at bounding box center [20, 25] width 17 height 17
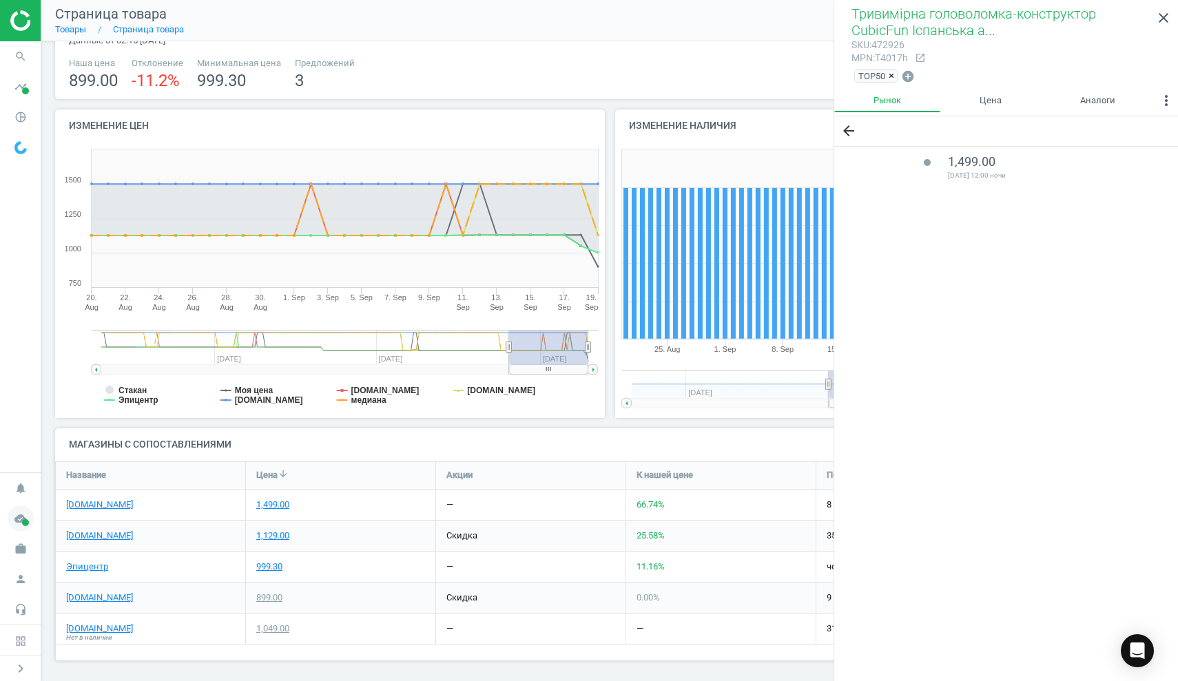
click at [28, 522] on span at bounding box center [25, 522] width 7 height 7
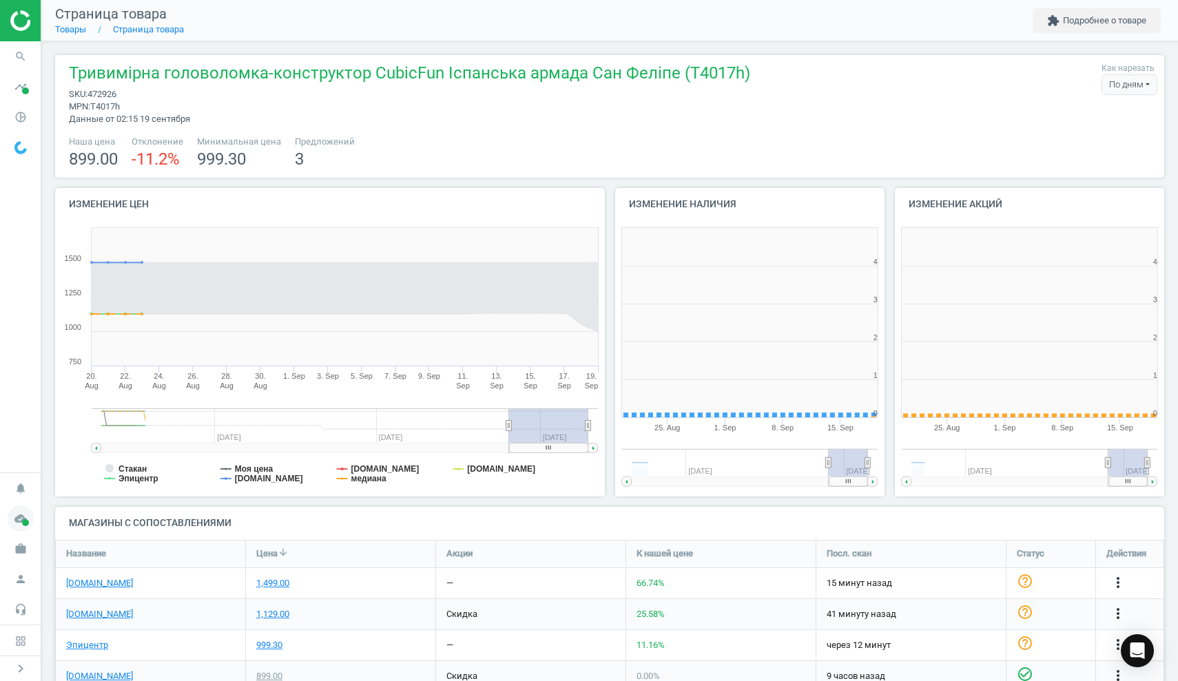
scroll to position [276, 271]
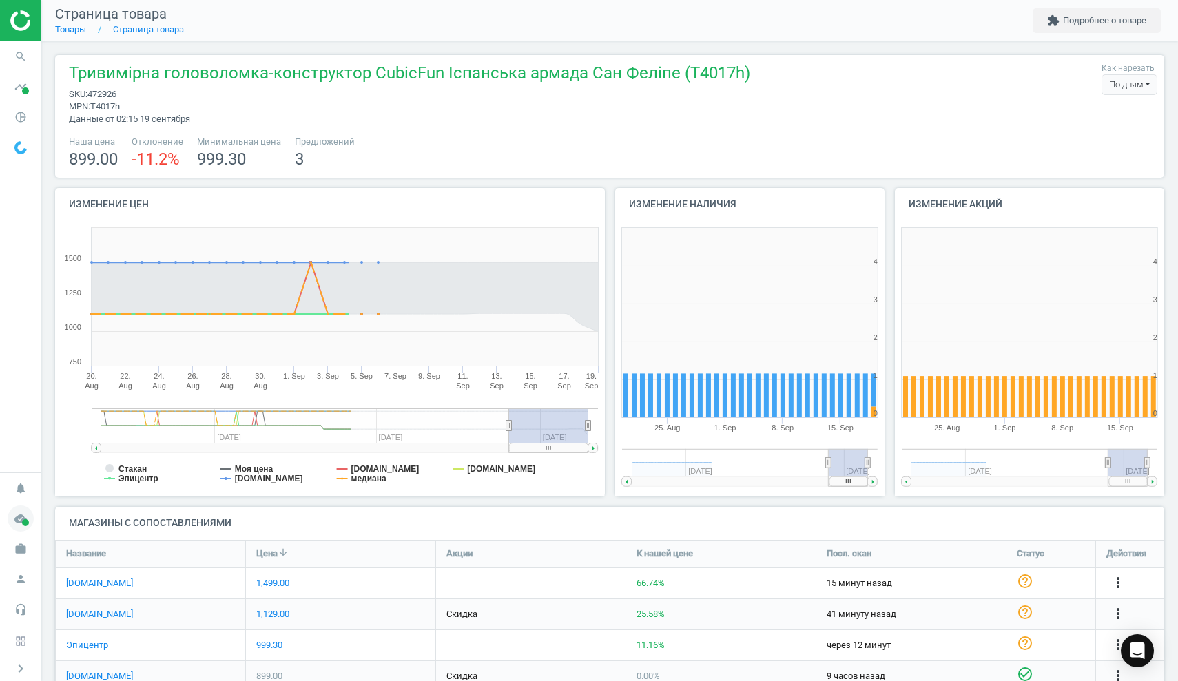
click at [23, 523] on span at bounding box center [25, 522] width 7 height 7
